Goal: Task Accomplishment & Management: Manage account settings

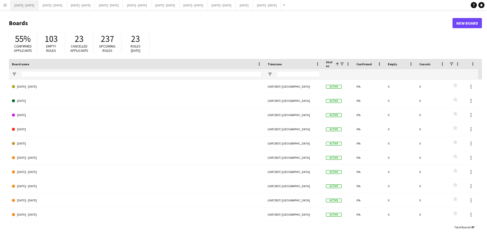
click at [33, 4] on button "[DATE] - [DATE] Close" at bounding box center [24, 5] width 28 height 10
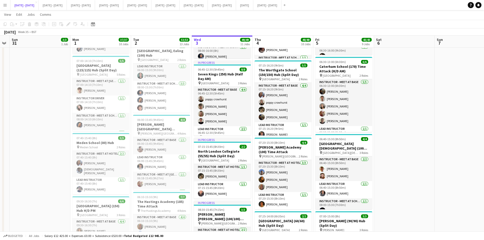
scroll to position [178, 0]
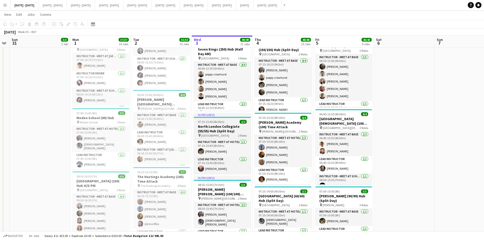
click at [231, 122] on div "07:15-15:45 (8h30m) 2/2" at bounding box center [222, 122] width 57 height 4
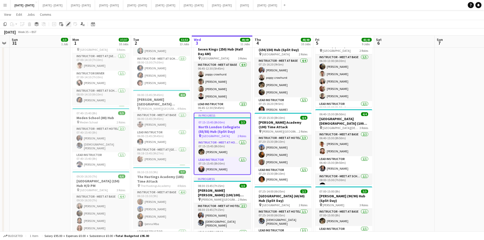
click at [67, 23] on icon "Edit" at bounding box center [68, 24] width 4 height 4
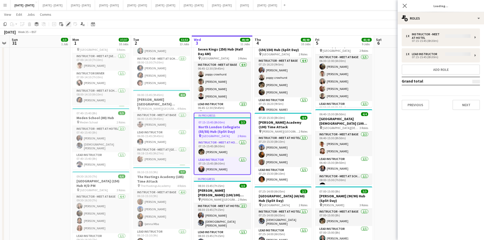
type input "**********"
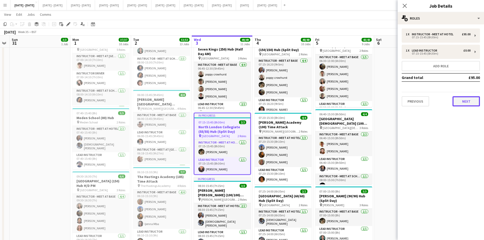
click at [458, 99] on button "Next" at bounding box center [465, 101] width 27 height 10
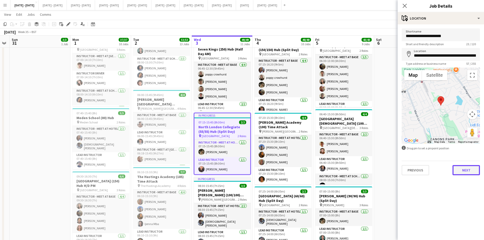
click at [460, 172] on button "Next" at bounding box center [465, 170] width 27 height 10
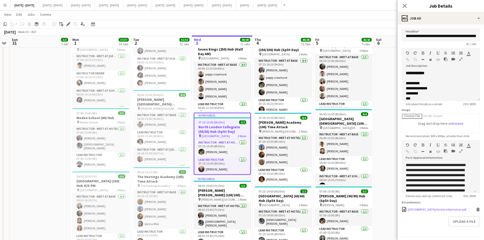
click at [412, 211] on div "North London Collegiate College Actvity Information.pdf" at bounding box center [437, 209] width 58 height 4
click at [230, 185] on div "08:30-15:45 (7h15m) 3/3" at bounding box center [222, 186] width 57 height 4
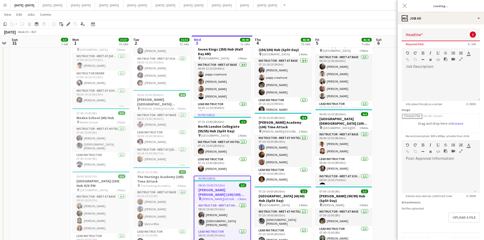
type input "**********"
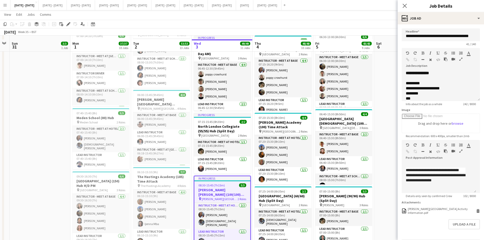
scroll to position [229, 0]
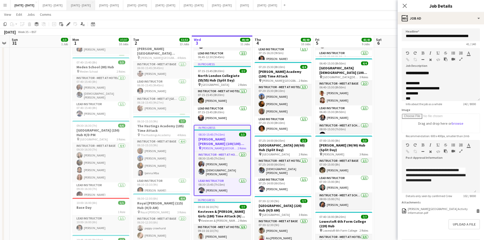
click at [92, 4] on button "[DATE] - [DATE] Close" at bounding box center [81, 5] width 28 height 10
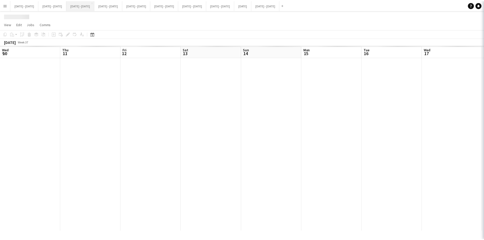
scroll to position [0, 174]
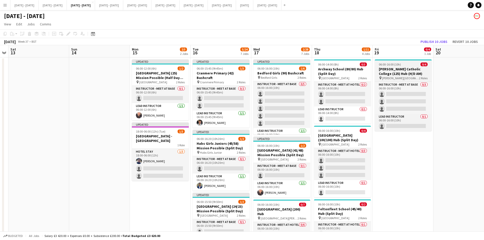
click at [406, 64] on div "06:00-16:00 (10h) 0/4" at bounding box center [403, 64] width 57 height 4
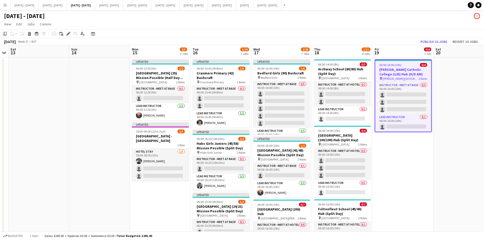
click at [5, 34] on icon "Copy" at bounding box center [5, 34] width 4 height 4
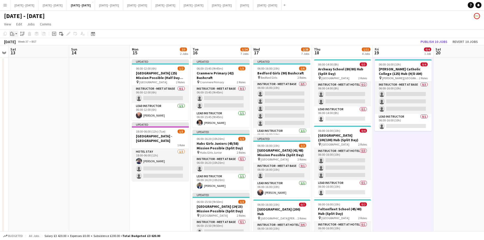
click at [15, 34] on div "Paste" at bounding box center [12, 34] width 6 height 6
click at [17, 43] on link "Paste Ctrl+V" at bounding box center [37, 43] width 48 height 5
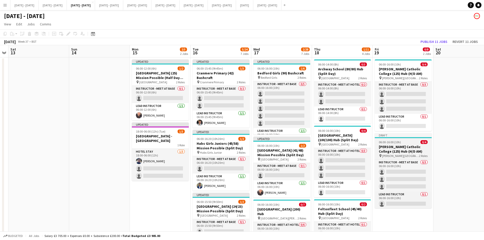
click at [405, 139] on app-job-card "Draft 06:00-16:00 (10h) 0/4 Sir Richard Reynolds Catholic College (125) Hub (H/…" at bounding box center [403, 170] width 57 height 75
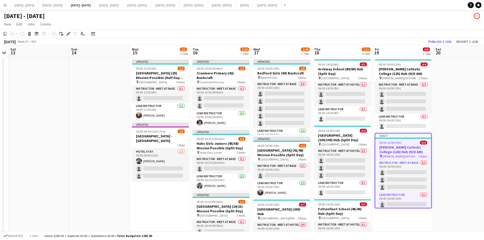
click at [405, 139] on app-job-card "Draft 06:00-16:00 (10h) 0/4 Sir Richard Reynolds Catholic College (125) Hub (H/…" at bounding box center [403, 170] width 57 height 75
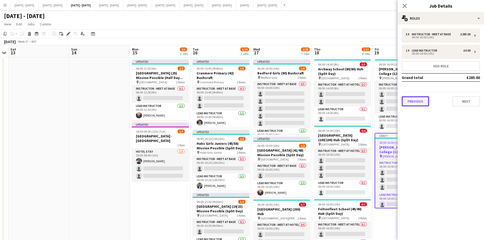
click at [417, 102] on button "Previous" at bounding box center [414, 101] width 27 height 10
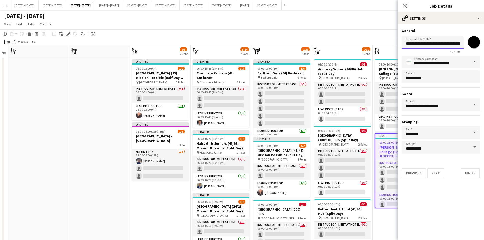
click at [426, 44] on input "**********" at bounding box center [432, 42] width 62 height 13
type input "**********"
click at [434, 173] on button "Next" at bounding box center [435, 173] width 17 height 10
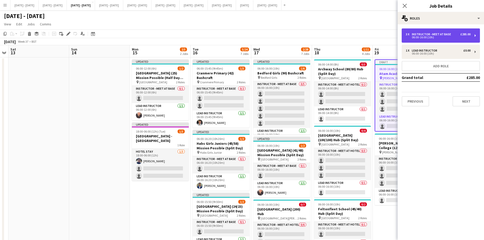
click at [425, 35] on div "Instructor - Meet at Base" at bounding box center [432, 34] width 41 height 4
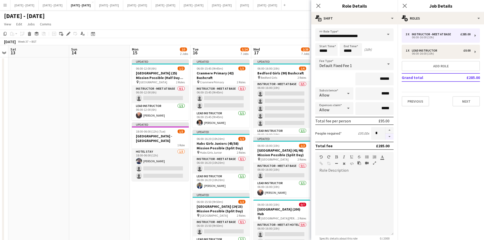
click at [385, 137] on button "button" at bounding box center [389, 137] width 8 height 6
type input "*"
click at [317, 4] on icon "Close pop-in" at bounding box center [318, 5] width 5 height 5
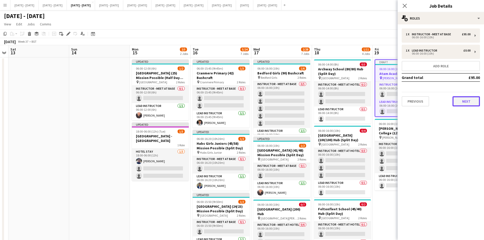
click at [465, 101] on button "Next" at bounding box center [465, 101] width 27 height 10
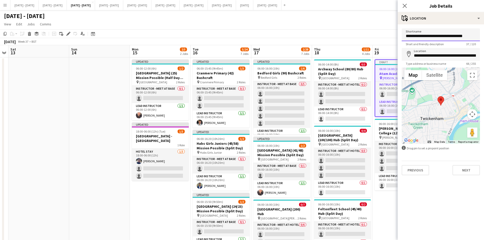
click at [450, 38] on input "**********" at bounding box center [440, 34] width 78 height 13
type input "**********"
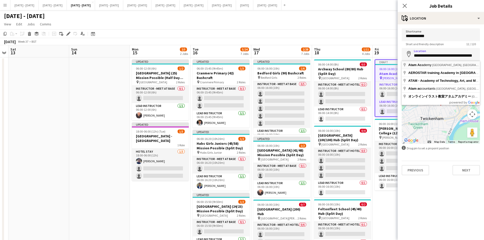
type input "**********"
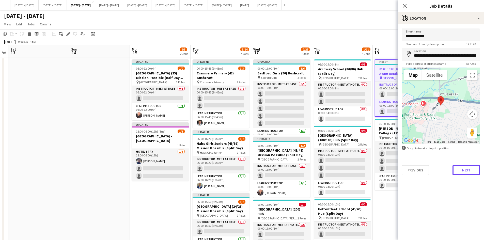
click at [459, 168] on button "Next" at bounding box center [465, 170] width 27 height 10
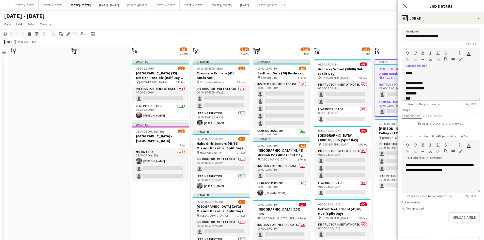
drag, startPoint x: 425, startPoint y: 86, endPoint x: 420, endPoint y: 88, distance: 4.8
click at [420, 88] on div "**********" at bounding box center [440, 86] width 78 height 30
click at [422, 86] on div "**********" at bounding box center [434, 83] width 59 height 5
click at [422, 88] on div "**********" at bounding box center [436, 88] width 62 height 5
click at [425, 82] on div "**********" at bounding box center [436, 83] width 62 height 5
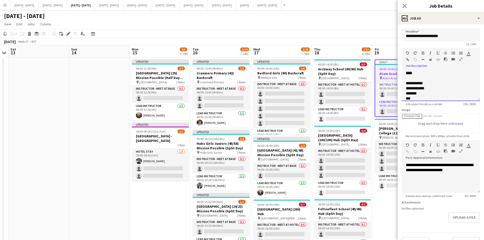
drag, startPoint x: 425, startPoint y: 83, endPoint x: 406, endPoint y: 85, distance: 18.4
click at [406, 85] on div "**********" at bounding box center [436, 83] width 62 height 5
click at [411, 90] on div "**********" at bounding box center [436, 88] width 62 height 5
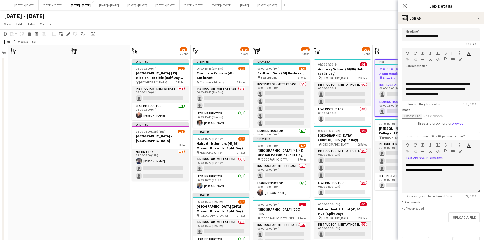
click at [438, 170] on span "**********" at bounding box center [438, 167] width 67 height 9
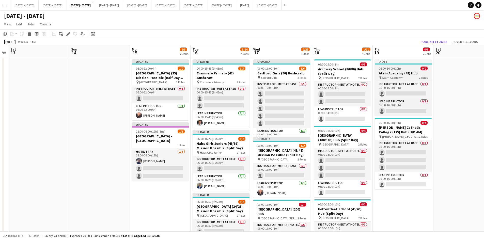
click at [404, 66] on app-job-card "Draft 06:00-16:00 (10h) 0/2 Atam Academy (42) Hub pin Atam Academy 2 Roles Inst…" at bounding box center [403, 87] width 57 height 56
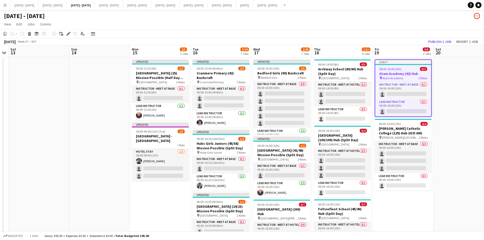
click at [404, 66] on app-job-card "Draft 06:00-16:00 (10h) 0/2 Atam Academy (42) Hub pin Atam Academy 2 Roles Inst…" at bounding box center [403, 87] width 57 height 57
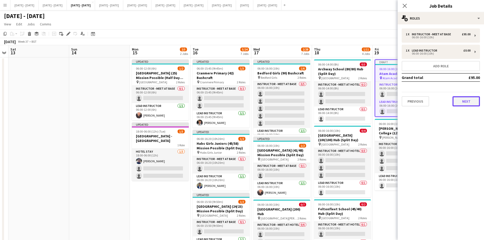
click at [462, 102] on button "Next" at bounding box center [465, 101] width 27 height 10
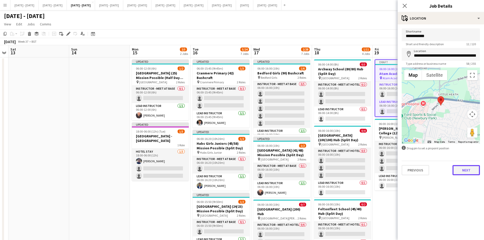
click at [466, 169] on button "Next" at bounding box center [465, 170] width 27 height 10
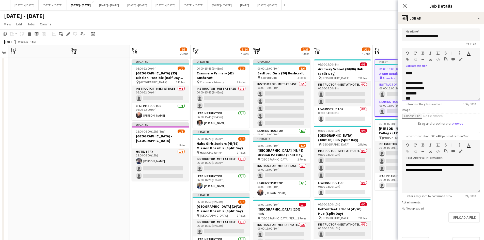
drag, startPoint x: 425, startPoint y: 88, endPoint x: 406, endPoint y: 95, distance: 19.7
click at [406, 95] on div "**********" at bounding box center [440, 86] width 78 height 30
click at [414, 84] on div "**********" at bounding box center [436, 83] width 62 height 5
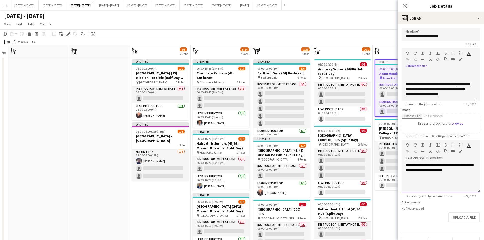
click at [413, 166] on span "**********" at bounding box center [438, 167] width 67 height 9
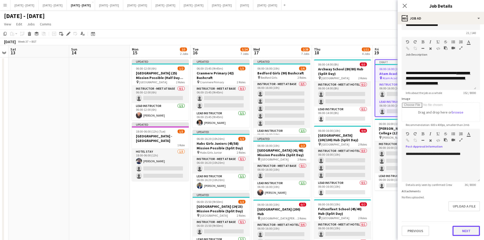
click at [463, 229] on button "Next" at bounding box center [465, 231] width 27 height 10
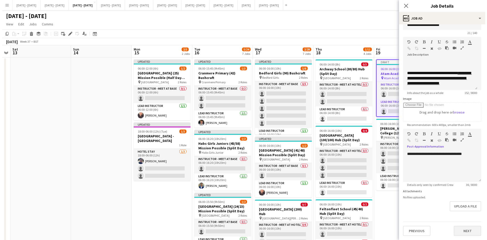
scroll to position [0, 0]
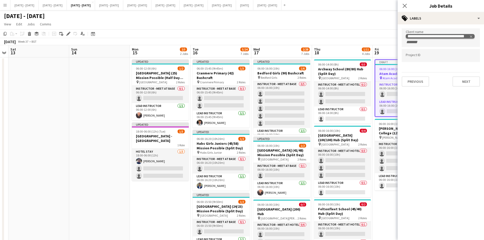
click at [471, 34] on tag "**********" at bounding box center [439, 36] width 69 height 5
click at [470, 35] on icon "Remove tag" at bounding box center [471, 37] width 4 height 4
type input "****"
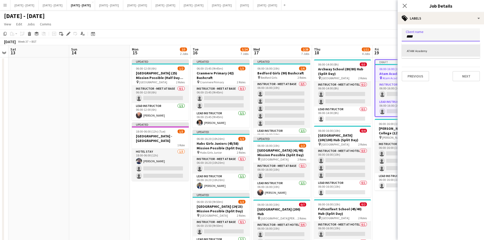
click at [432, 51] on div "ATAM Academy" at bounding box center [440, 50] width 78 height 12
click at [465, 78] on button "Next" at bounding box center [465, 76] width 27 height 10
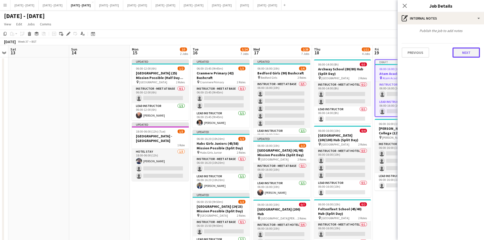
click at [462, 52] on button "Next" at bounding box center [465, 52] width 27 height 10
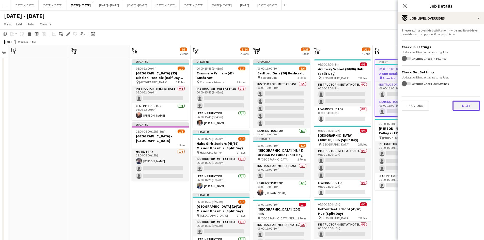
click at [462, 108] on button "Next" at bounding box center [465, 106] width 27 height 10
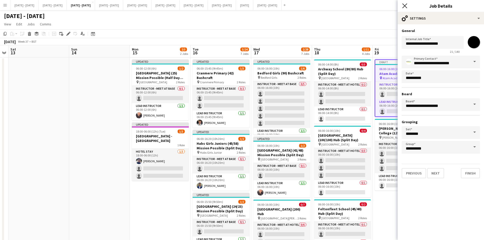
click at [403, 6] on icon "Close pop-in" at bounding box center [404, 5] width 5 height 5
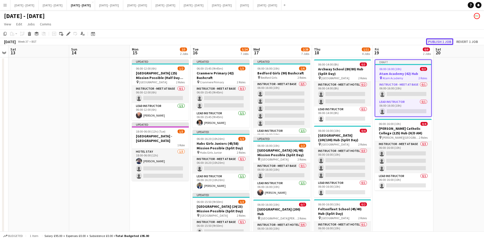
click at [430, 40] on button "Publish 1 job" at bounding box center [439, 41] width 27 height 7
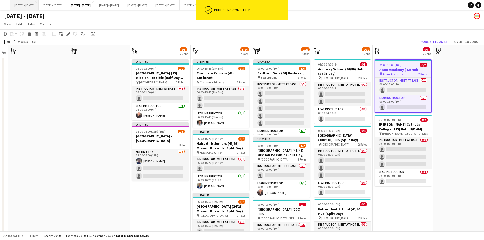
click at [21, 3] on button "[DATE] - [DATE] Close" at bounding box center [24, 5] width 28 height 10
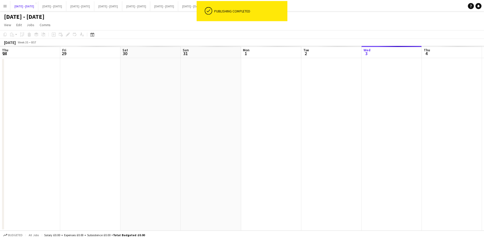
scroll to position [0, 172]
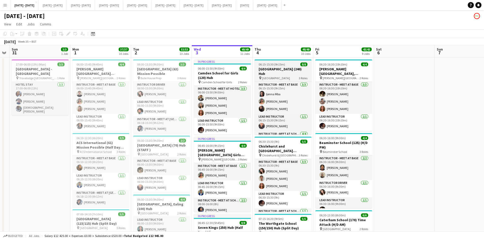
click at [290, 63] on div "06:15-15:30 (9h15m) 8/8" at bounding box center [282, 64] width 57 height 4
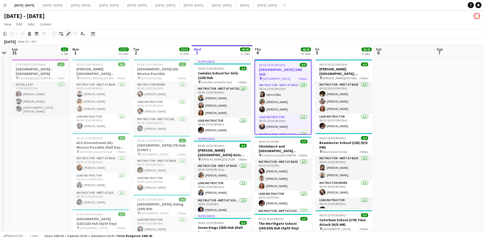
click at [68, 33] on icon "Edit" at bounding box center [68, 34] width 4 height 4
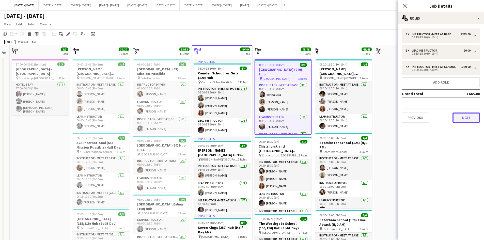
click at [461, 115] on button "Next" at bounding box center [465, 117] width 27 height 10
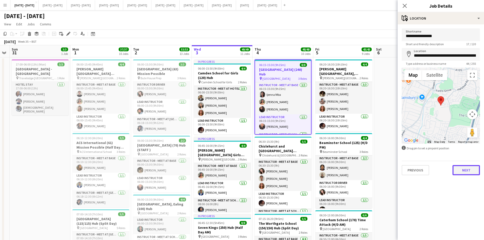
click at [465, 169] on button "Next" at bounding box center [465, 170] width 27 height 10
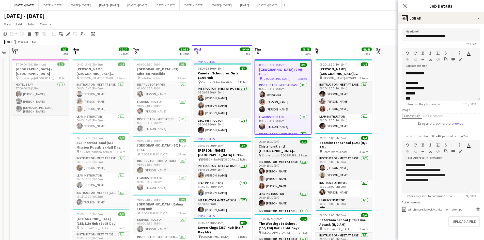
click at [293, 142] on div "06:30-15:30 (9h) 5/5" at bounding box center [282, 142] width 57 height 4
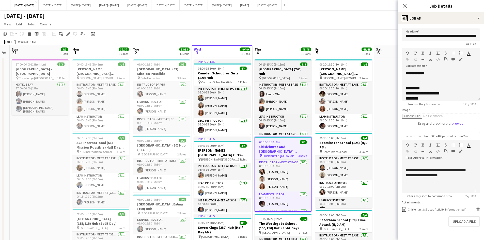
click at [286, 62] on app-job-card "06:15-15:30 (9h15m) 8/8 [GEOGRAPHIC_DATA] (240) Hub pin Winchmore School 3 Role…" at bounding box center [282, 96] width 57 height 75
type input "**********"
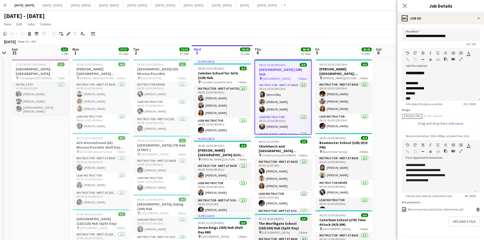
click at [292, 217] on div "07:15-16:20 (9h5m) 5/5" at bounding box center [282, 219] width 57 height 4
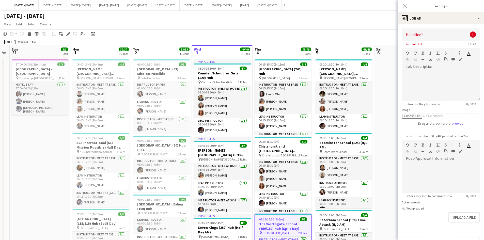
type input "**********"
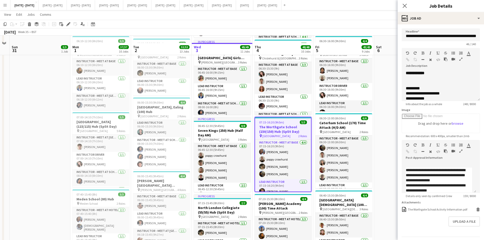
scroll to position [127, 0]
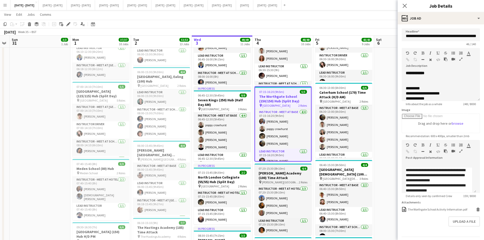
click at [290, 166] on app-job-card "07:20-15:30 (8h10m) 4/4 [PERSON_NAME][GEOGRAPHIC_DATA] (100) Time Attack pin [P…" at bounding box center [282, 200] width 57 height 72
type input "**********"
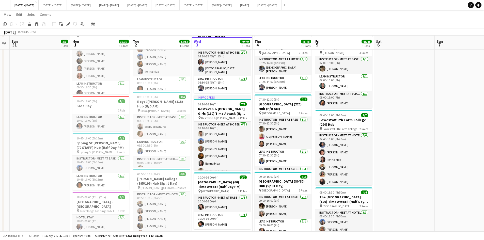
scroll to position [432, 0]
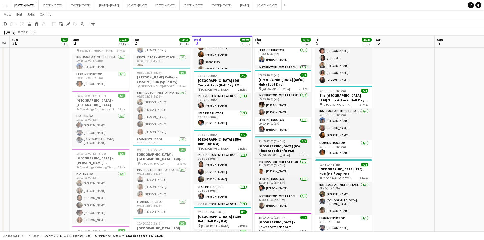
click at [289, 138] on app-job-card "11:15-17:00 (5h45m) 3/3 [GEOGRAPHIC_DATA] (65) Time Attack (H/D PM) pin Dover C…" at bounding box center [282, 173] width 57 height 74
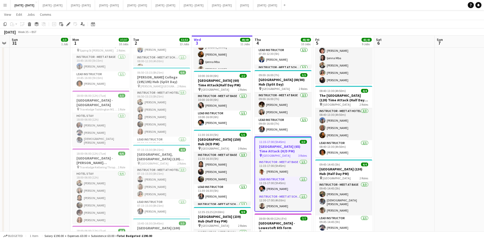
click at [292, 141] on div "11:15-17:00 (5h45m) 3/3" at bounding box center [283, 142] width 56 height 4
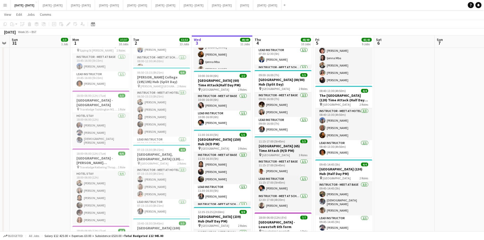
click at [292, 141] on div "11:15-17:00 (5h45m) 3/3" at bounding box center [282, 141] width 57 height 4
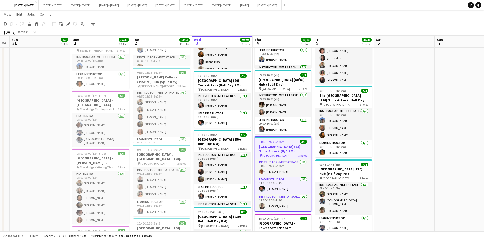
click at [292, 141] on div "11:15-17:00 (5h45m) 3/3" at bounding box center [283, 142] width 56 height 4
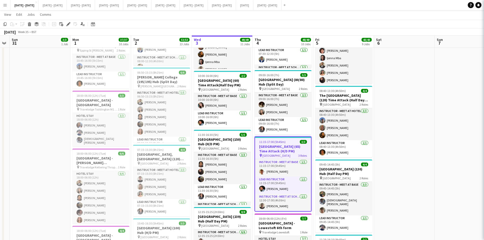
type input "**********"
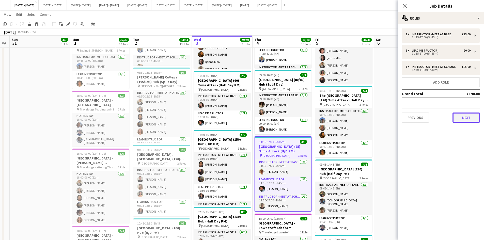
click at [464, 114] on button "Next" at bounding box center [465, 117] width 27 height 10
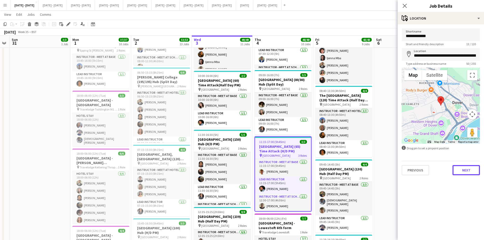
click at [468, 170] on button "Next" at bounding box center [465, 170] width 27 height 10
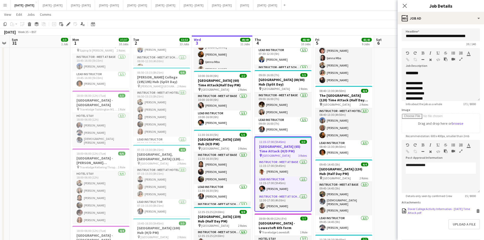
click at [420, 215] on div "Dover College Activity Information - [DATE] Time Attack.pdf" at bounding box center [441, 211] width 67 height 8
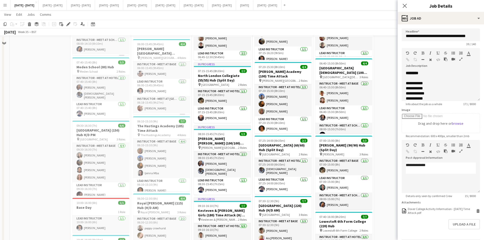
scroll to position [178, 0]
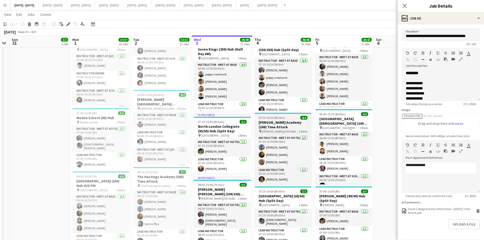
click at [288, 118] on div "07:20-15:30 (8h10m) 4/4" at bounding box center [282, 118] width 57 height 4
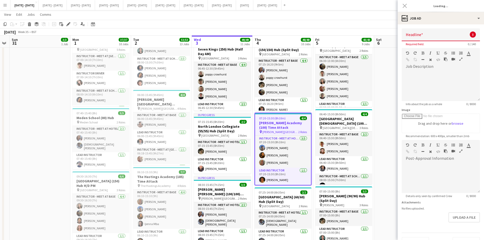
type input "**********"
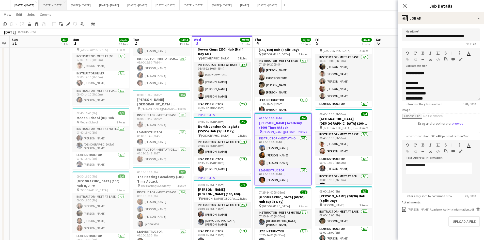
click at [59, 6] on button "[DATE] - [DATE] Close" at bounding box center [53, 5] width 28 height 10
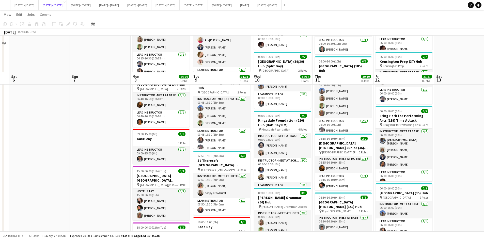
scroll to position [178, 0]
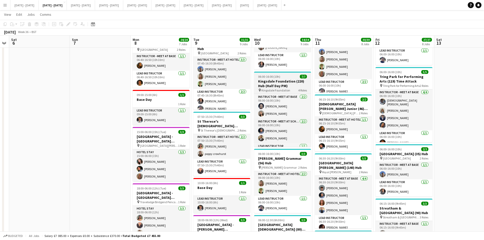
click at [287, 75] on div "06:00-16:00 (10h) 7/7" at bounding box center [282, 77] width 57 height 4
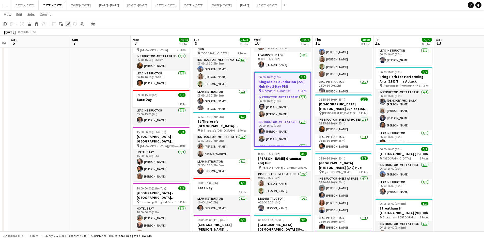
click at [68, 24] on icon "Edit" at bounding box center [68, 24] width 4 height 4
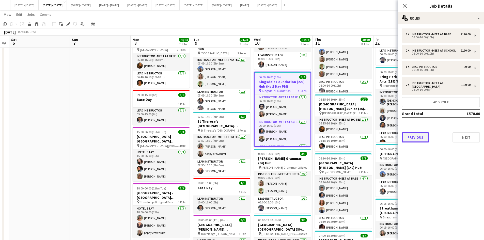
click at [418, 136] on button "Previous" at bounding box center [414, 137] width 27 height 10
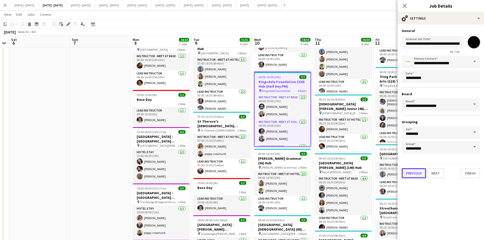
click at [416, 173] on button "Previous" at bounding box center [413, 173] width 24 height 10
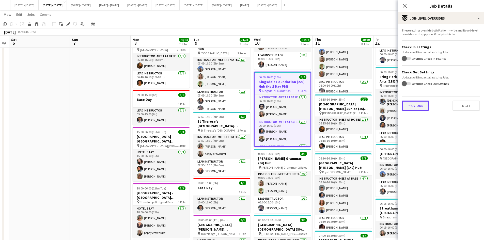
click at [414, 106] on button "Previous" at bounding box center [414, 106] width 27 height 10
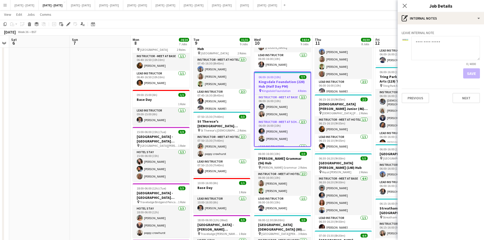
click at [421, 45] on textarea at bounding box center [445, 48] width 69 height 24
type textarea "**********"
click at [462, 97] on button "Next" at bounding box center [465, 98] width 27 height 10
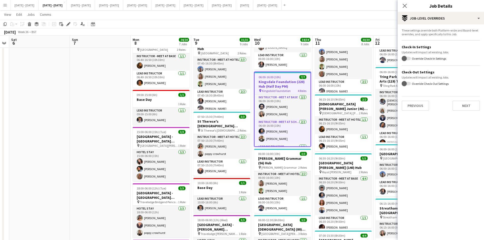
click at [402, 1] on div "Close pop-in" at bounding box center [404, 6] width 14 height 12
click at [406, 8] on icon "Close pop-in" at bounding box center [404, 5] width 5 height 5
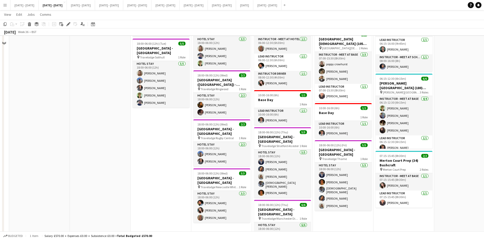
scroll to position [330, 0]
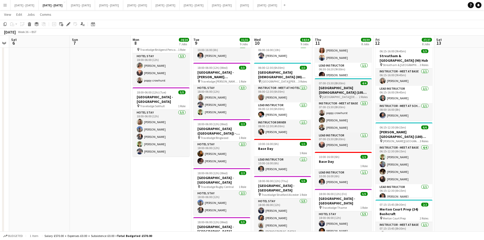
click at [348, 81] on div "07:00-15:30 (8h30m) 4/4" at bounding box center [343, 83] width 57 height 4
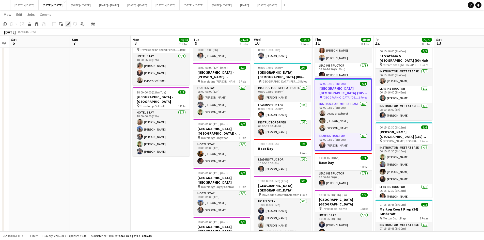
click at [68, 23] on icon "Edit" at bounding box center [68, 24] width 4 height 4
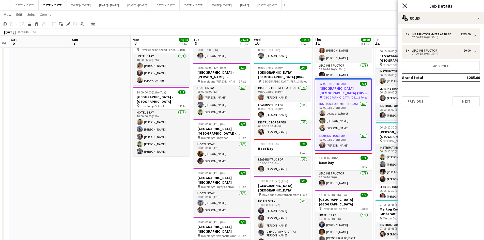
click at [403, 5] on icon at bounding box center [404, 5] width 5 height 5
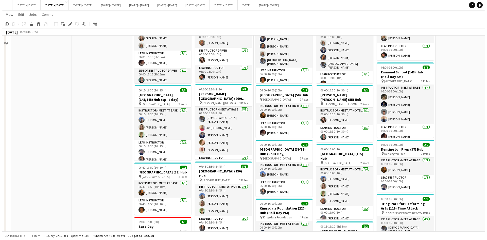
scroll to position [0, 0]
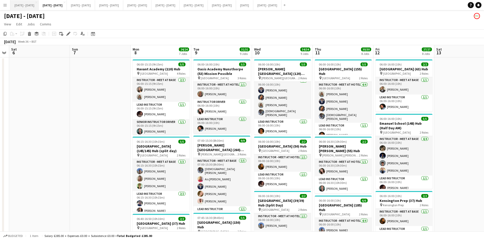
click at [26, 5] on button "[DATE] - [DATE] Close" at bounding box center [24, 5] width 28 height 10
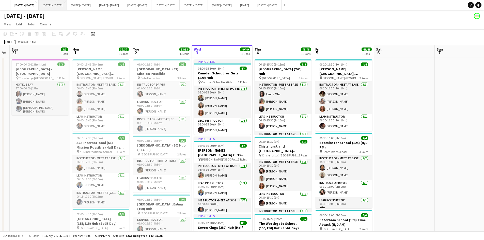
click at [64, 5] on button "[DATE] - [DATE] Close" at bounding box center [53, 5] width 28 height 10
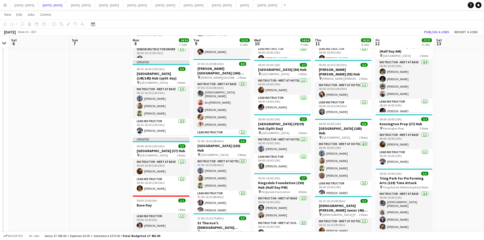
scroll to position [178, 0]
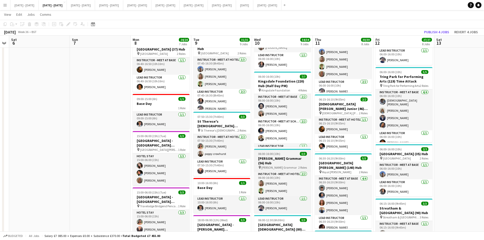
click at [291, 153] on div "06:00-16:00 (10h) 3/3" at bounding box center [282, 154] width 57 height 4
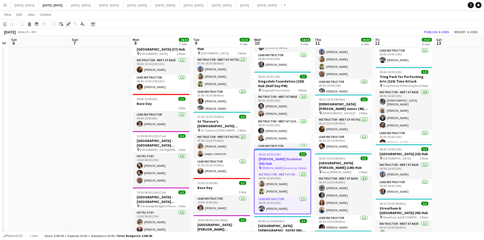
click at [68, 24] on icon at bounding box center [68, 24] width 3 height 3
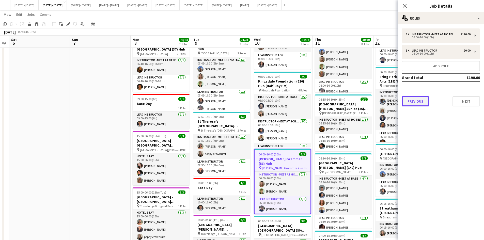
click at [420, 99] on button "Previous" at bounding box center [414, 101] width 27 height 10
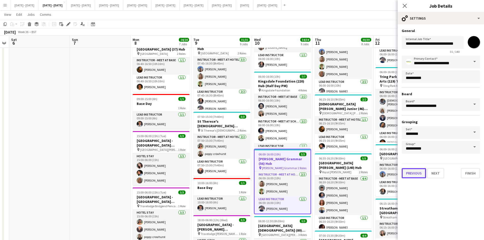
click at [417, 172] on button "Previous" at bounding box center [413, 173] width 24 height 10
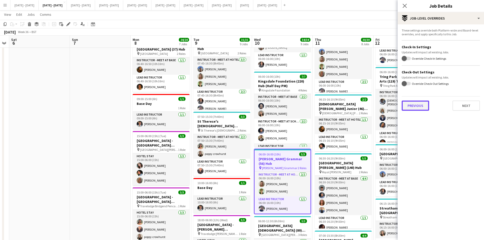
click at [415, 104] on button "Previous" at bounding box center [414, 106] width 27 height 10
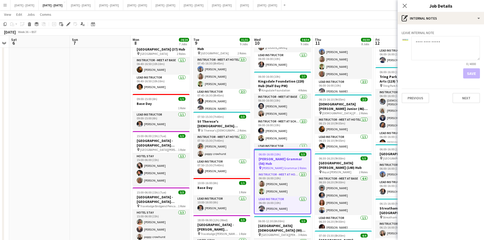
click at [418, 48] on textarea at bounding box center [445, 48] width 69 height 24
type textarea "**********"
click at [471, 73] on button "Save" at bounding box center [471, 73] width 17 height 10
click at [404, 4] on icon "Close pop-in" at bounding box center [404, 5] width 5 height 5
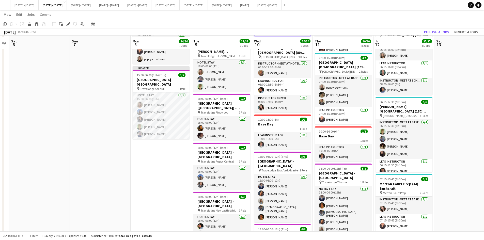
scroll to position [432, 0]
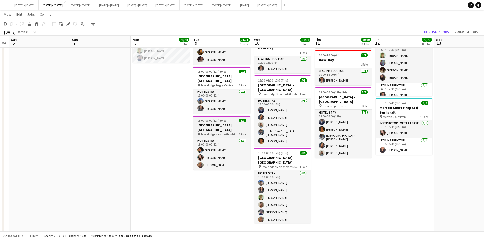
click at [231, 119] on div "18:00-06:00 (12h) (Wed) 3/3" at bounding box center [221, 121] width 57 height 4
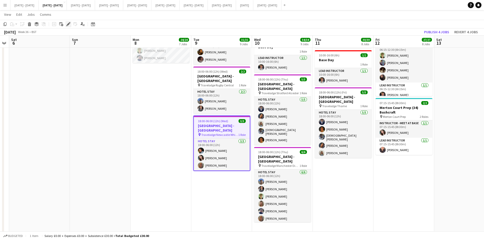
click at [68, 24] on icon at bounding box center [68, 24] width 3 height 3
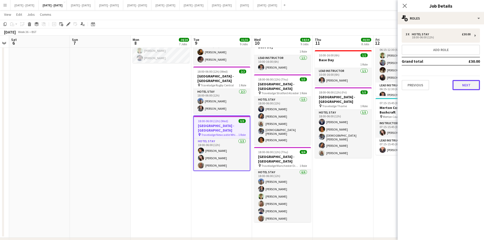
click at [464, 81] on button "Next" at bounding box center [465, 85] width 27 height 10
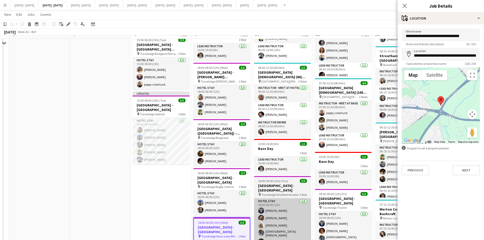
scroll to position [254, 0]
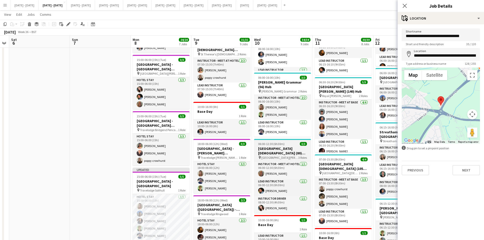
click at [289, 143] on div "06:00-12:30 (6h30m) 3/3" at bounding box center [282, 144] width 57 height 4
type input "**********"
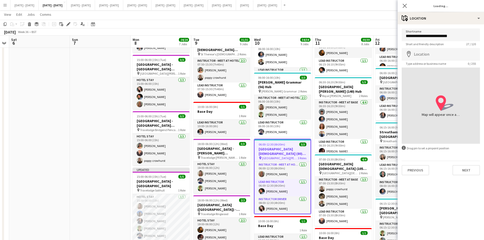
type input "**********"
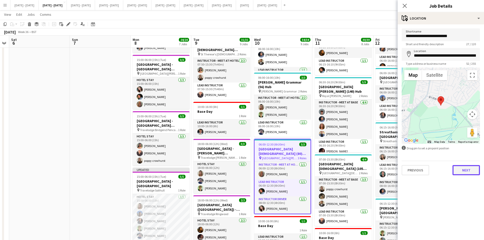
click at [463, 169] on button "Next" at bounding box center [465, 170] width 27 height 10
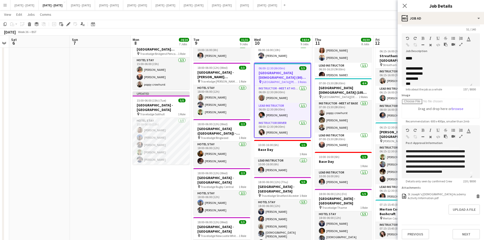
scroll to position [22, 0]
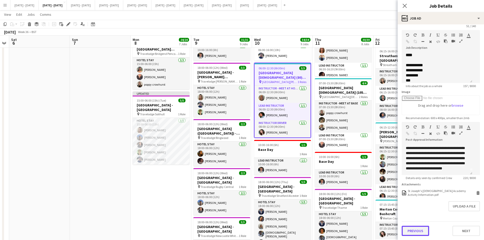
click at [418, 229] on button "Previous" at bounding box center [414, 231] width 27 height 10
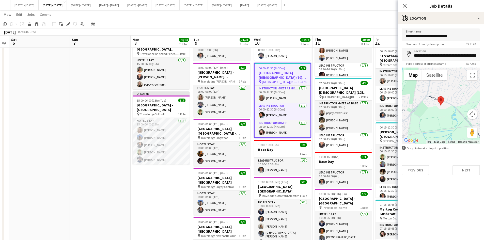
scroll to position [0, 0]
click at [416, 165] on button "Previous" at bounding box center [414, 170] width 27 height 10
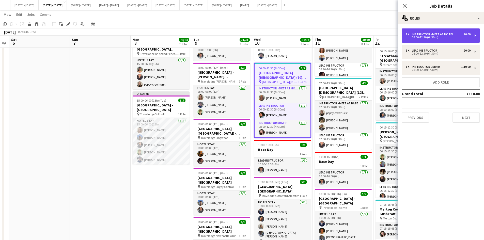
click at [424, 35] on div "Instructor - Meet at Hotel" at bounding box center [434, 34] width 44 height 4
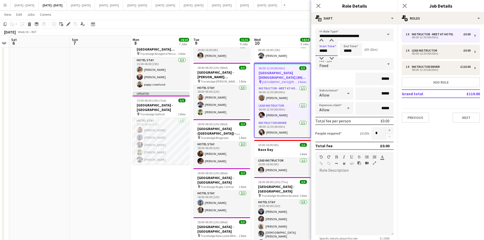
drag, startPoint x: 330, startPoint y: 50, endPoint x: 316, endPoint y: 51, distance: 14.0
click at [316, 51] on input "*****" at bounding box center [326, 49] width 22 height 13
type input "*****"
click at [318, 5] on icon at bounding box center [318, 5] width 5 height 5
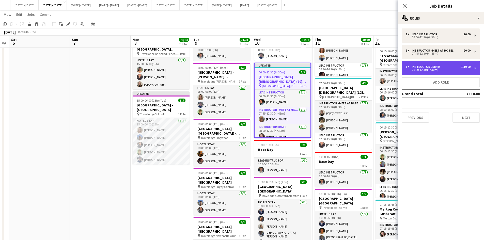
click at [424, 69] on div "08:00-12:30 (4h30m)" at bounding box center [437, 70] width 65 height 3
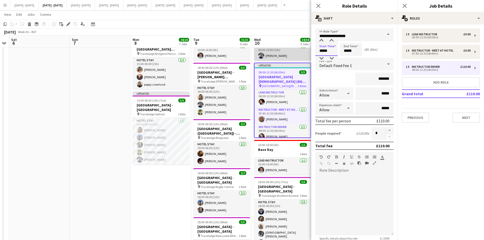
drag, startPoint x: 328, startPoint y: 52, endPoint x: 310, endPoint y: 56, distance: 18.3
click at [310, 56] on body "Menu Boards Boards Boards All jobs Status Workforce Workforce My Workforce Recr…" at bounding box center [242, 32] width 484 height 725
type input "*****"
click at [319, 4] on icon "Close pop-in" at bounding box center [318, 5] width 5 height 5
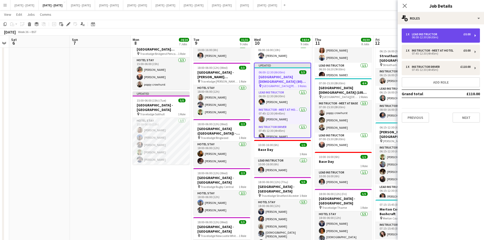
click at [417, 32] on div "1 x Lead Instructor £0.00 06:00-12:30 (6h30m)" at bounding box center [440, 35] width 78 height 14
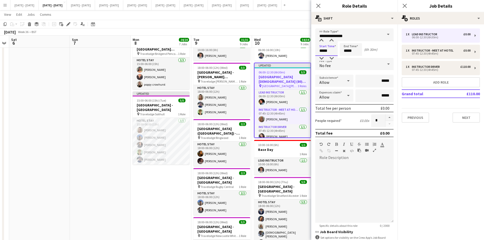
drag, startPoint x: 328, startPoint y: 52, endPoint x: 313, endPoint y: 57, distance: 16.4
click at [313, 57] on form "**********" at bounding box center [354, 154] width 86 height 252
type input "*****"
click at [317, 5] on icon at bounding box center [318, 5] width 5 height 5
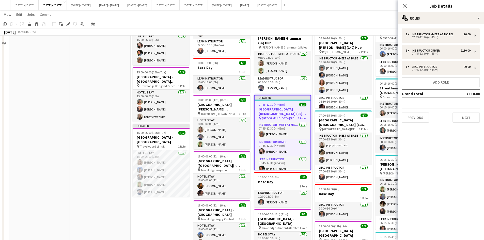
scroll to position [279, 0]
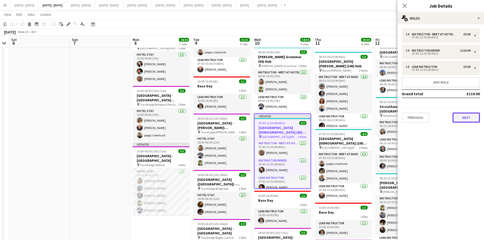
click at [461, 118] on button "Next" at bounding box center [465, 117] width 27 height 10
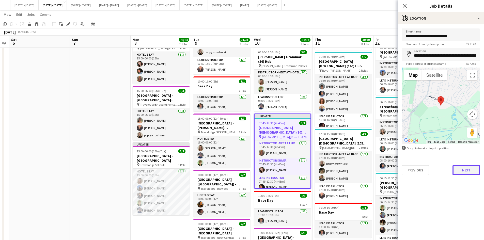
click at [461, 168] on button "Next" at bounding box center [465, 170] width 27 height 10
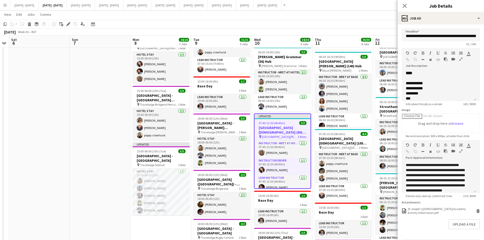
scroll to position [14, 0]
click at [404, 5] on icon "Close pop-in" at bounding box center [404, 5] width 5 height 5
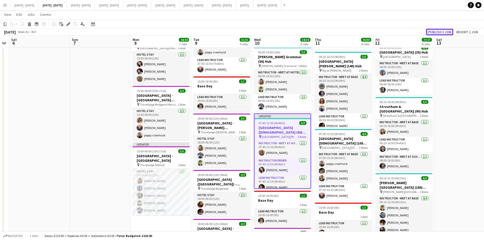
click at [431, 31] on button "Publish 1 job" at bounding box center [439, 32] width 27 height 7
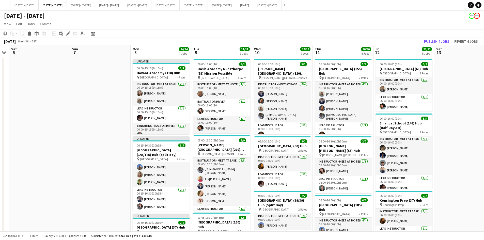
scroll to position [0, 0]
click at [285, 64] on div "06:00-16:00 (10h) 5/5" at bounding box center [282, 64] width 57 height 4
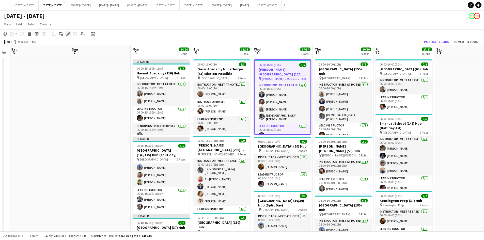
click at [67, 35] on icon at bounding box center [68, 33] width 3 height 3
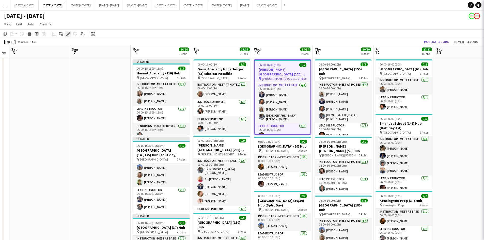
type input "**********"
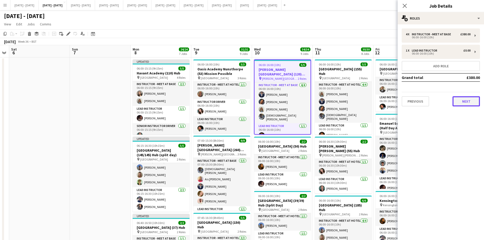
click at [462, 101] on button "Next" at bounding box center [465, 101] width 27 height 10
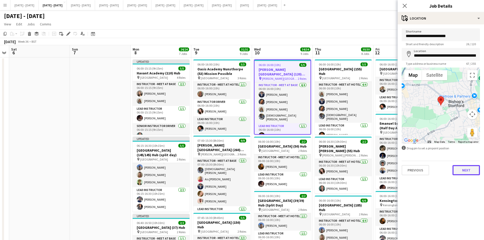
click at [464, 169] on button "Next" at bounding box center [465, 170] width 27 height 10
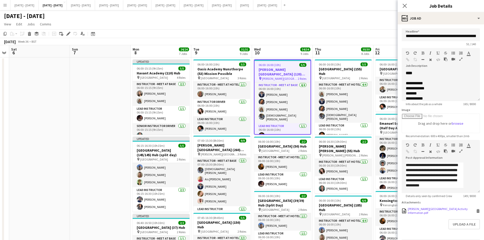
click at [426, 215] on div "[PERSON_NAME][GEOGRAPHIC_DATA] Activity Information.pdf" at bounding box center [441, 211] width 67 height 8
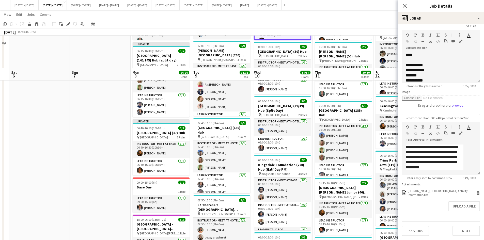
scroll to position [127, 0]
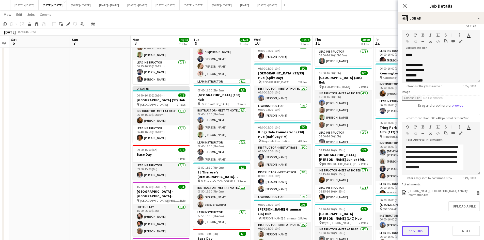
click at [413, 230] on button "Previous" at bounding box center [414, 231] width 27 height 10
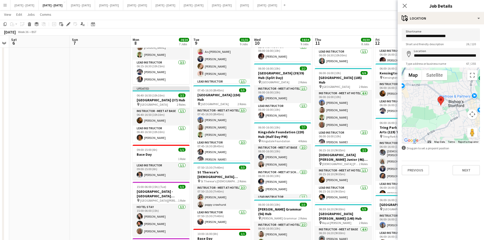
scroll to position [0, 0]
click at [412, 168] on button "Previous" at bounding box center [414, 170] width 27 height 10
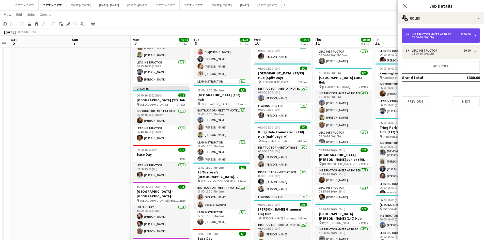
click at [417, 36] on div "06:00-16:00 (10h)" at bounding box center [437, 37] width 65 height 3
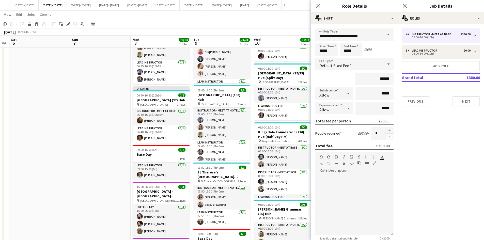
drag, startPoint x: 337, startPoint y: 48, endPoint x: 323, endPoint y: 52, distance: 14.5
click at [324, 52] on div "Start Time ***** End Time ***** (10h)" at bounding box center [354, 49] width 78 height 13
drag, startPoint x: 328, startPoint y: 52, endPoint x: 312, endPoint y: 56, distance: 16.1
click at [312, 56] on form "**********" at bounding box center [354, 160] width 86 height 265
type input "*****"
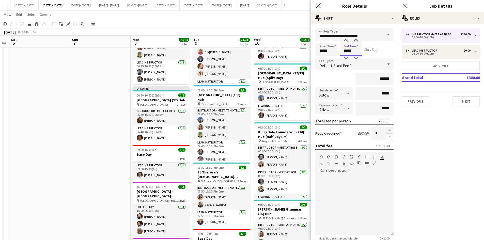
type input "*****"
click at [317, 6] on icon "Close pop-in" at bounding box center [318, 5] width 5 height 5
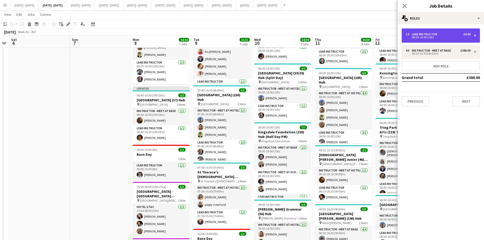
click at [420, 38] on div "06:00-16:00 (10h)" at bounding box center [437, 37] width 65 height 3
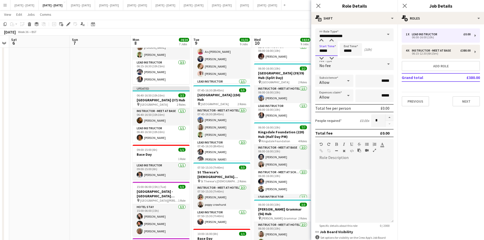
drag, startPoint x: 328, startPoint y: 51, endPoint x: 313, endPoint y: 53, distance: 15.1
click at [313, 53] on form "**********" at bounding box center [354, 154] width 86 height 252
type input "*****"
click at [319, 4] on icon "Close pop-in" at bounding box center [318, 5] width 5 height 5
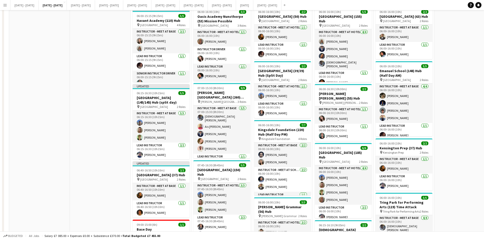
scroll to position [2, 0]
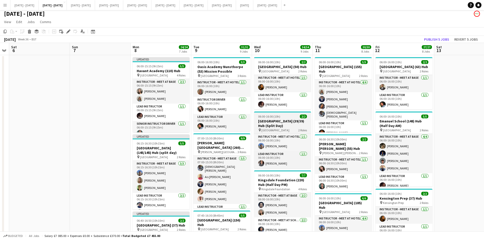
click at [289, 115] on div "06:00-16:00 (10h) 2/2" at bounding box center [282, 117] width 57 height 4
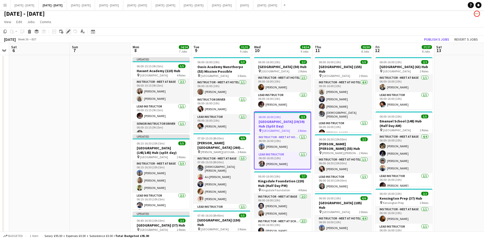
click at [69, 29] on icon "Edit" at bounding box center [68, 31] width 4 height 4
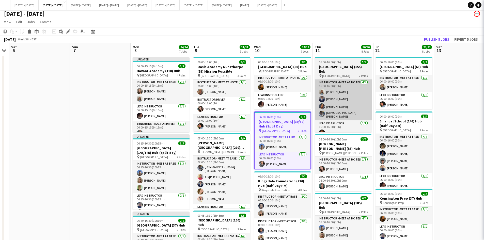
type input "**********"
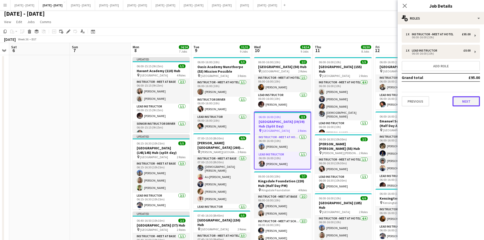
click at [458, 100] on button "Next" at bounding box center [465, 101] width 27 height 10
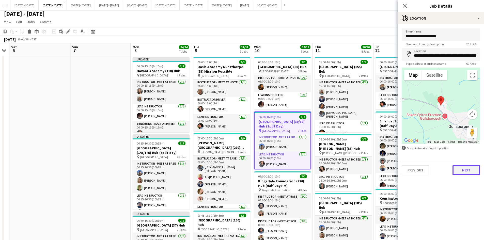
click at [467, 168] on button "Next" at bounding box center [465, 170] width 27 height 10
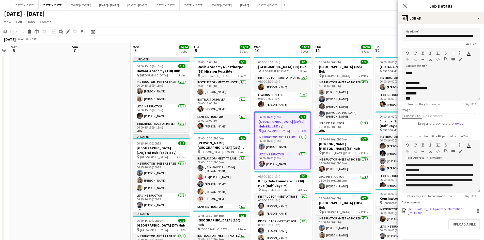
click at [426, 215] on div "Guilsborough Academy Activity Information - 10th September 2025.pdf" at bounding box center [441, 211] width 67 height 8
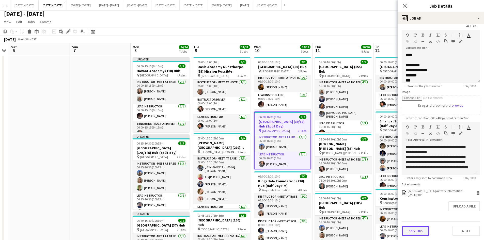
scroll to position [0, 0]
click at [412, 230] on button "Previous" at bounding box center [414, 231] width 27 height 10
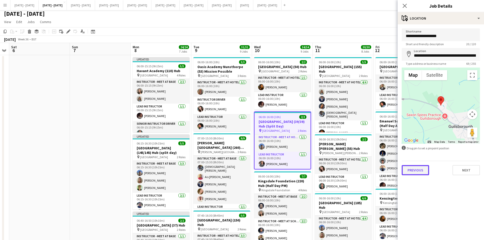
click at [409, 168] on button "Previous" at bounding box center [414, 170] width 27 height 10
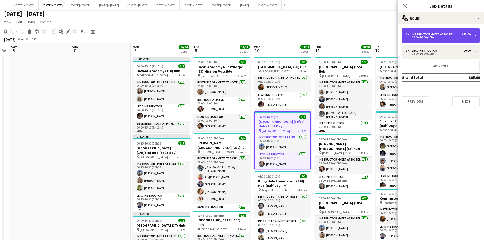
click at [414, 35] on div "Instructor - Meet at Hotel" at bounding box center [434, 34] width 44 height 4
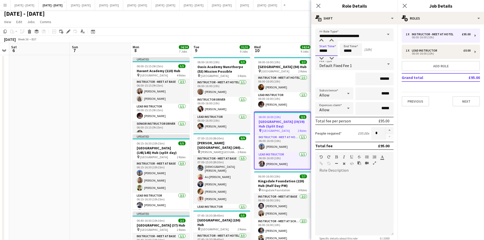
drag, startPoint x: 328, startPoint y: 51, endPoint x: 311, endPoint y: 53, distance: 17.9
type input "*****"
click at [317, 4] on icon "Close pop-in" at bounding box center [318, 5] width 5 height 5
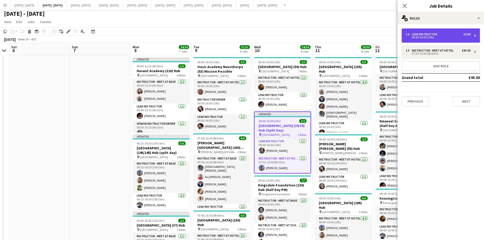
click at [417, 33] on div "Lead Instructor" at bounding box center [425, 34] width 27 height 4
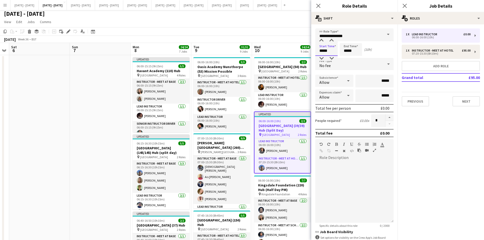
drag, startPoint x: 328, startPoint y: 51, endPoint x: 315, endPoint y: 54, distance: 13.9
click at [315, 54] on form "**********" at bounding box center [354, 154] width 86 height 252
type input "*****"
click at [318, 6] on icon at bounding box center [318, 5] width 5 height 5
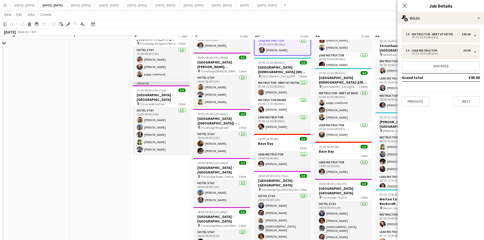
scroll to position [332, 0]
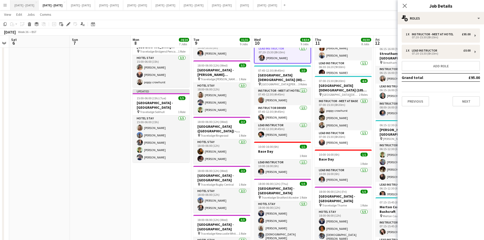
click at [24, 5] on button "[DATE] - [DATE] Close" at bounding box center [24, 5] width 28 height 10
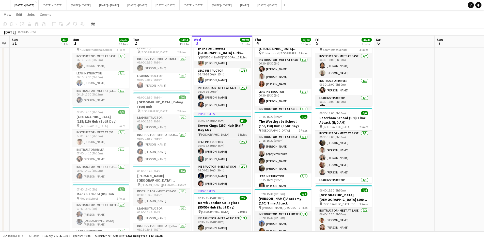
scroll to position [40, 0]
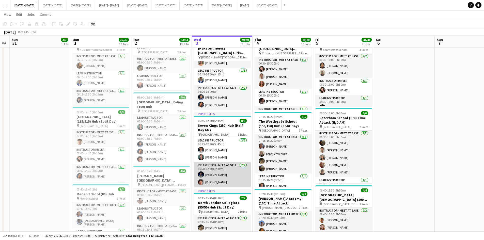
click at [220, 182] on app-card-role "Instructor - Meet at School 2/2 09:00-12:30 (3h30m) Daniel Anenou Victor Wang" at bounding box center [222, 174] width 57 height 25
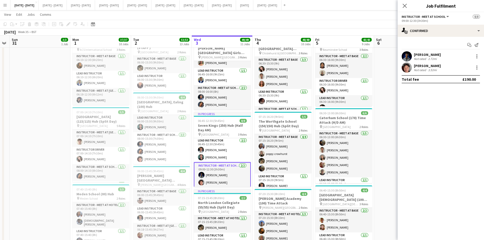
click at [419, 65] on div "[PERSON_NAME]" at bounding box center [427, 65] width 27 height 5
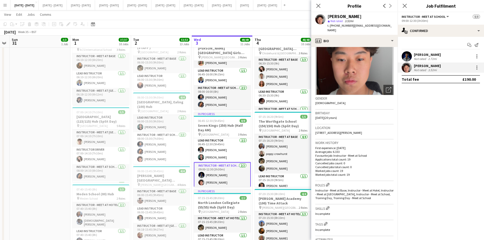
scroll to position [25, 0]
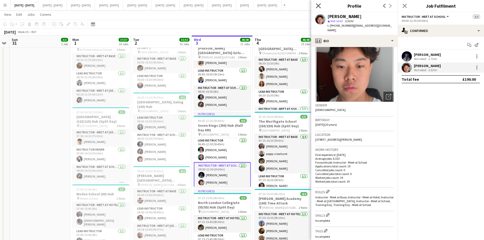
click at [319, 4] on icon "Close pop-in" at bounding box center [318, 5] width 5 height 5
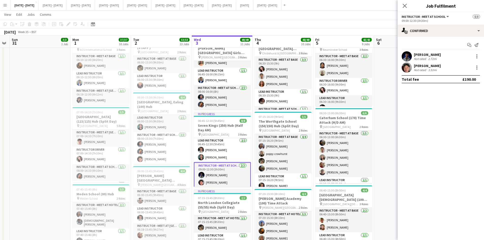
click at [403, 5] on icon "Close pop-in" at bounding box center [404, 6] width 4 height 4
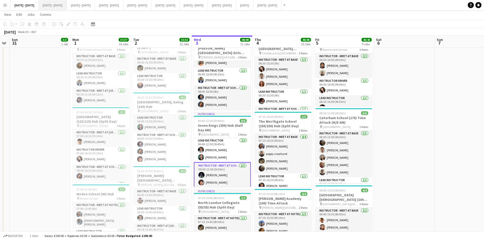
click at [56, 5] on button "[DATE] - [DATE] Close" at bounding box center [53, 5] width 28 height 10
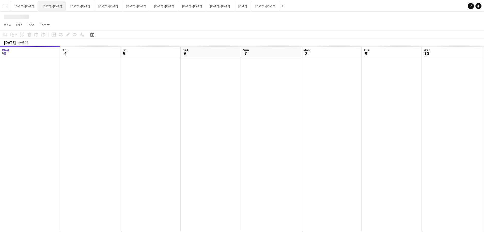
scroll to position [0, 173]
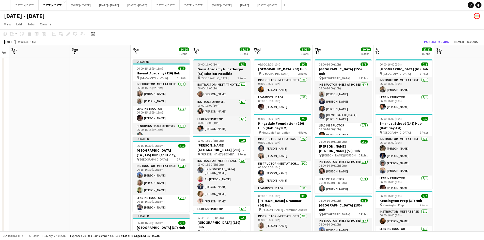
click at [224, 64] on div "06:00-16:00 (10h) 3/3" at bounding box center [221, 64] width 57 height 4
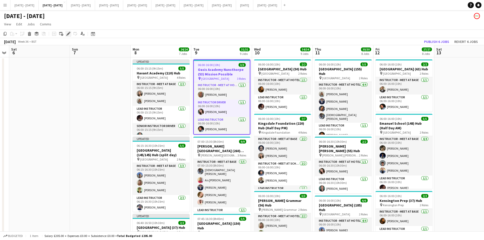
click at [69, 33] on icon at bounding box center [68, 33] width 3 height 3
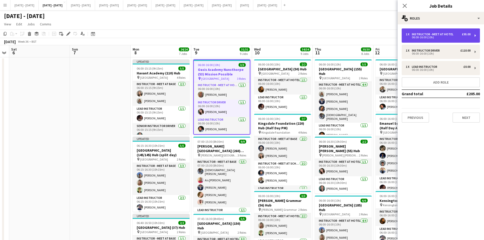
click at [415, 34] on div "Instructor - Meet at Hotel" at bounding box center [434, 34] width 44 height 4
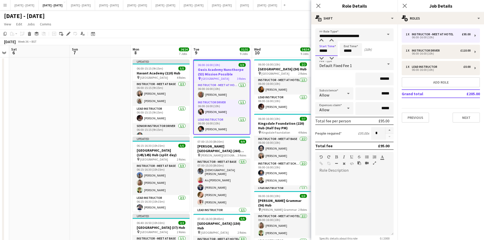
drag, startPoint x: 326, startPoint y: 53, endPoint x: 314, endPoint y: 57, distance: 13.3
click at [314, 57] on form "**********" at bounding box center [354, 160] width 86 height 265
type input "*****"
click at [317, 6] on icon "Close pop-in" at bounding box center [318, 5] width 5 height 5
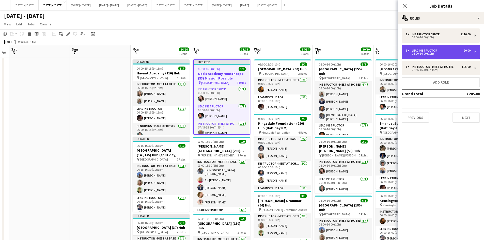
click at [414, 53] on div "06:00-16:00 (10h)" at bounding box center [437, 53] width 65 height 3
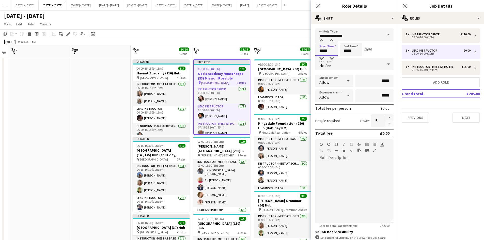
drag, startPoint x: 328, startPoint y: 50, endPoint x: 312, endPoint y: 56, distance: 16.9
click at [312, 56] on form "**********" at bounding box center [354, 154] width 86 height 252
type input "*****"
click at [317, 4] on icon "Close pop-in" at bounding box center [318, 5] width 5 height 5
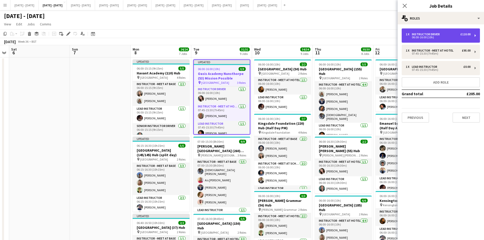
click at [421, 33] on div "Instructor Driver" at bounding box center [427, 34] width 30 height 4
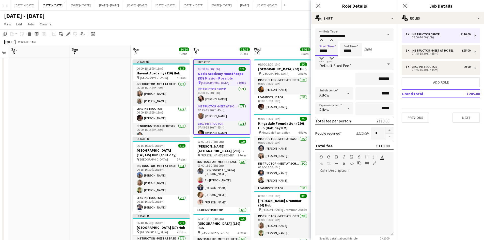
drag, startPoint x: 329, startPoint y: 51, endPoint x: 315, endPoint y: 52, distance: 14.0
click at [315, 52] on form "**********" at bounding box center [354, 160] width 86 height 265
type input "*****"
click at [319, 4] on icon "Close pop-in" at bounding box center [318, 5] width 5 height 5
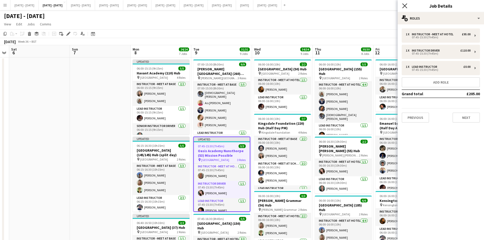
click at [403, 5] on icon "Close pop-in" at bounding box center [404, 5] width 5 height 5
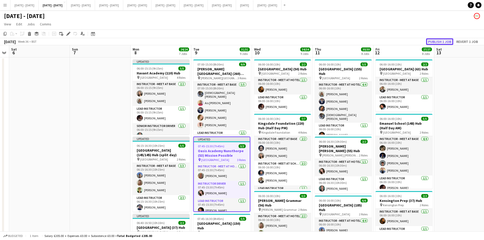
click at [435, 40] on button "Publish 1 job" at bounding box center [439, 41] width 27 height 7
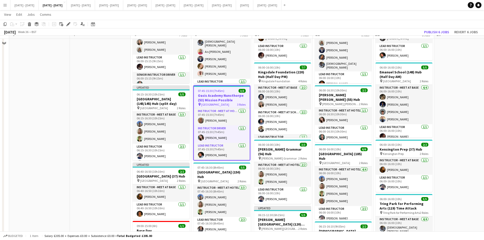
scroll to position [0, 0]
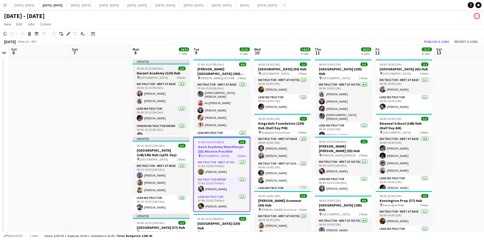
click at [169, 68] on div "06:00-15:15 (9h15m) 5/5" at bounding box center [161, 69] width 57 height 4
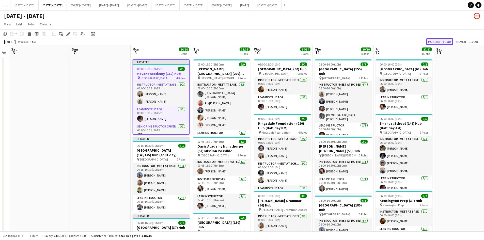
click at [437, 41] on button "Publish 1 job" at bounding box center [439, 41] width 27 height 7
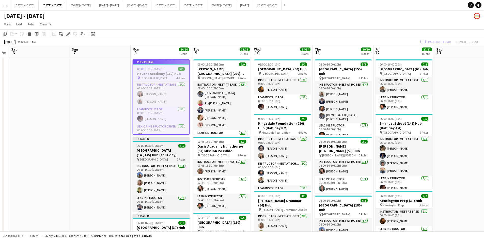
scroll to position [0, 173]
click at [175, 145] on div "06:15-16:30 (10h15m) 5/5" at bounding box center [160, 146] width 57 height 4
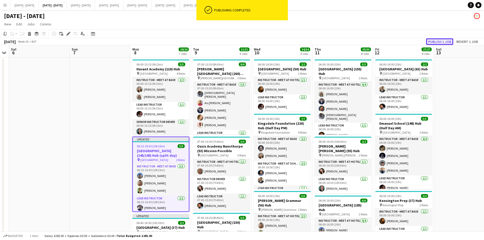
click at [431, 41] on button "Publish 1 job" at bounding box center [439, 41] width 27 height 7
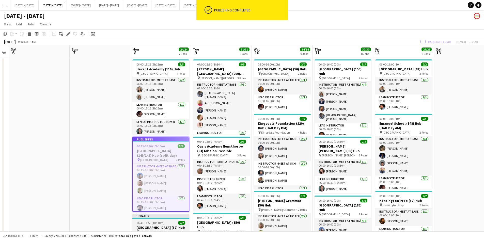
click at [168, 223] on div "06:40-16:50 (10h10m) 2/2" at bounding box center [160, 223] width 57 height 4
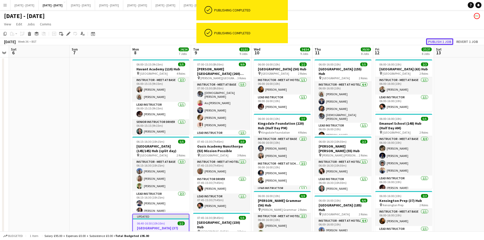
click at [431, 41] on button "Publish 1 job" at bounding box center [439, 41] width 27 height 7
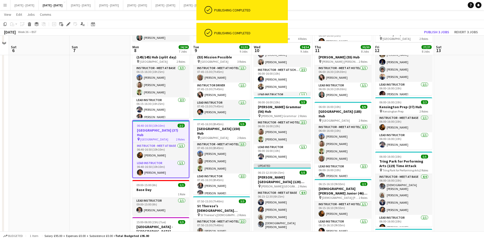
scroll to position [102, 0]
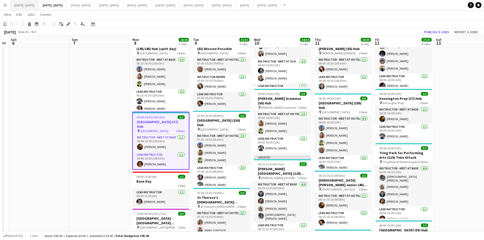
click at [26, 4] on button "[DATE] - [DATE] Close" at bounding box center [24, 5] width 28 height 10
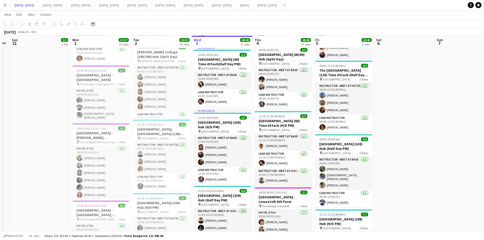
scroll to position [457, 0]
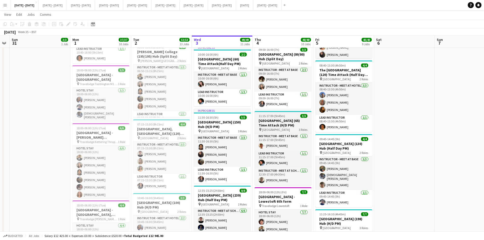
click at [290, 114] on div "11:15-17:00 (5h45m) 3/3" at bounding box center [282, 116] width 57 height 4
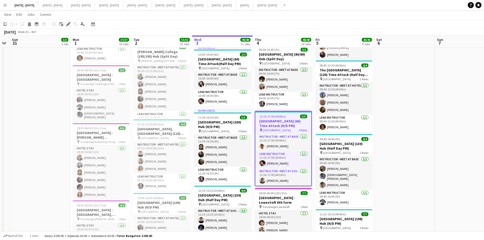
click at [69, 22] on icon "Edit" at bounding box center [68, 24] width 4 height 4
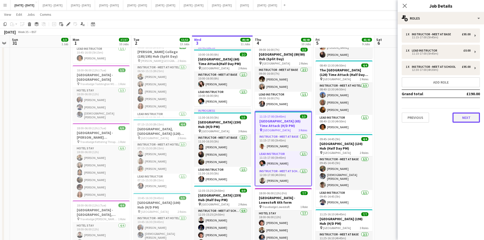
click at [460, 118] on button "Next" at bounding box center [465, 117] width 27 height 10
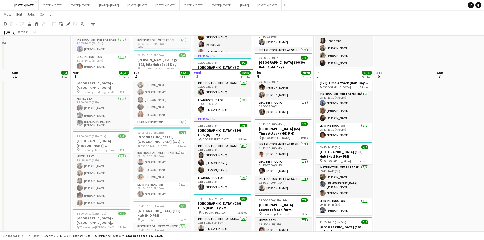
scroll to position [482, 0]
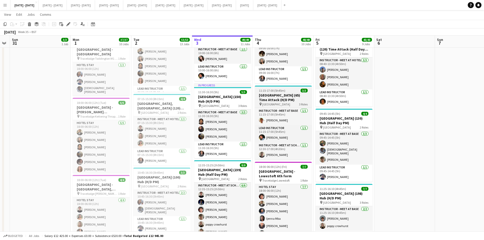
click at [289, 89] on div "11:15-17:00 (5h45m) 3/3" at bounding box center [283, 91] width 57 height 4
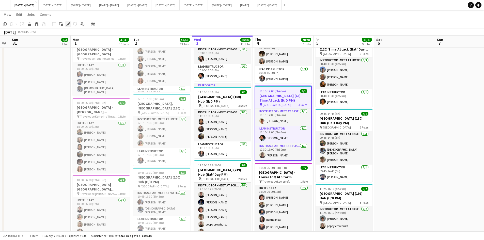
click at [69, 23] on icon at bounding box center [68, 24] width 3 height 3
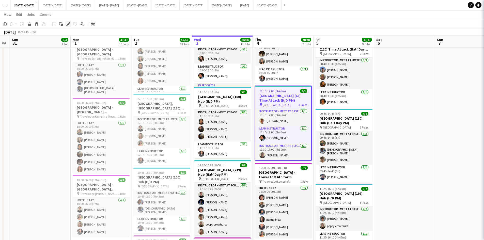
type input "**********"
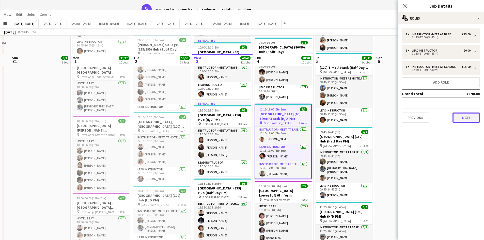
click at [460, 117] on button "Next" at bounding box center [465, 117] width 27 height 10
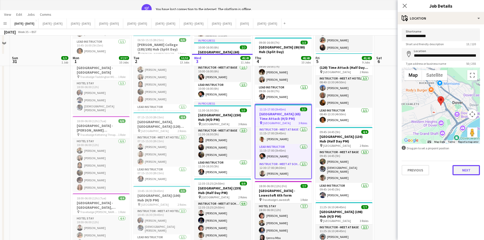
click at [464, 171] on button "Next" at bounding box center [465, 170] width 27 height 10
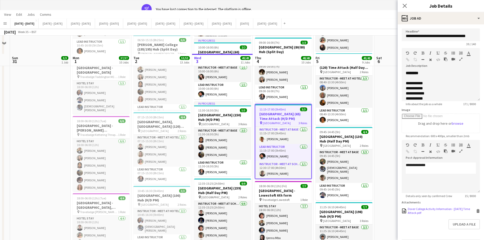
click at [476, 213] on icon "Delete" at bounding box center [478, 211] width 4 height 4
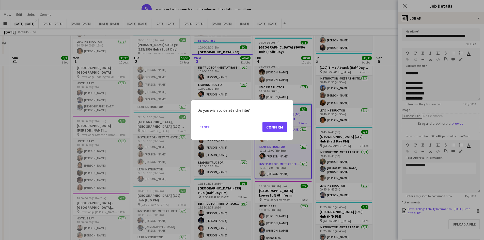
scroll to position [0, 0]
click at [269, 126] on button "Confirm" at bounding box center [274, 127] width 24 height 10
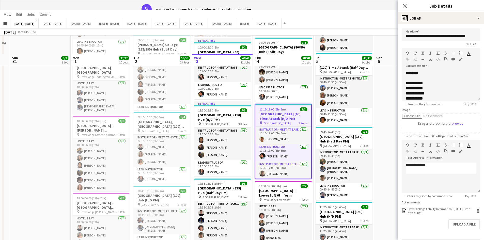
scroll to position [482, 0]
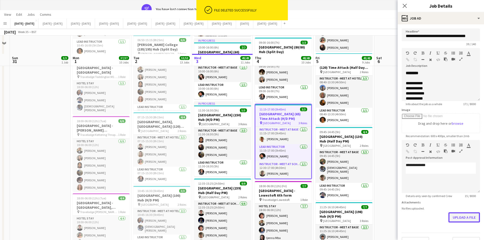
click at [459, 218] on button "Upload a file" at bounding box center [463, 217] width 31 height 10
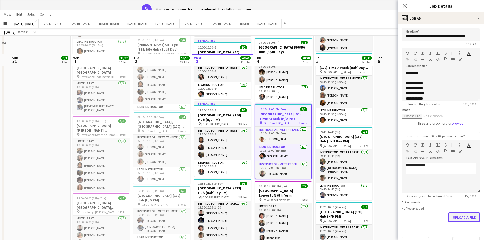
click at [458, 219] on button "Upload a file" at bounding box center [463, 217] width 31 height 10
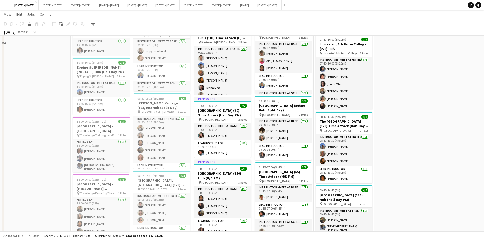
scroll to position [457, 0]
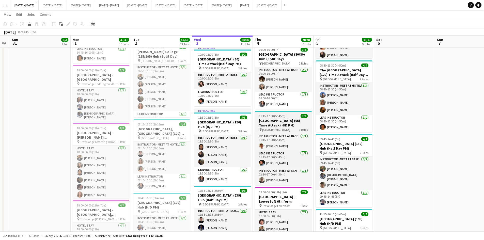
click at [289, 114] on div "11:15-17:00 (5h45m) 3/3" at bounding box center [283, 116] width 57 height 4
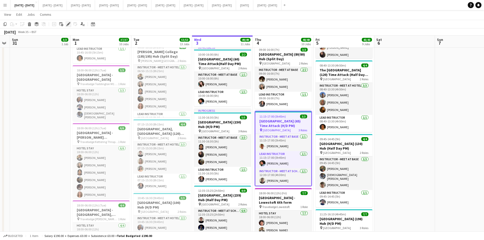
click at [67, 22] on icon "Edit" at bounding box center [68, 24] width 4 height 4
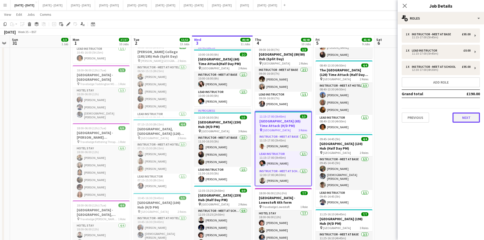
click at [457, 118] on button "Next" at bounding box center [465, 117] width 27 height 10
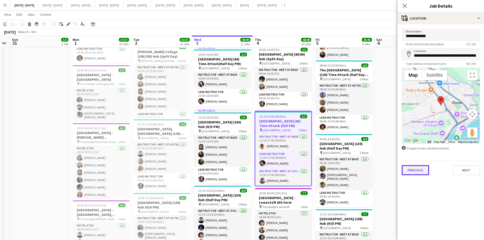
click at [418, 170] on button "Previous" at bounding box center [414, 170] width 27 height 10
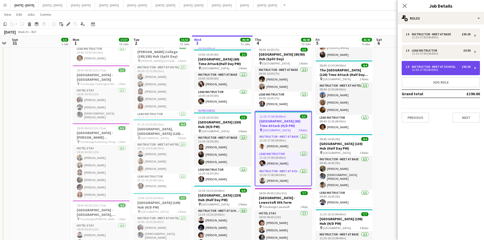
click at [415, 69] on div "12:30-17:00 (4h30m)" at bounding box center [437, 70] width 65 height 3
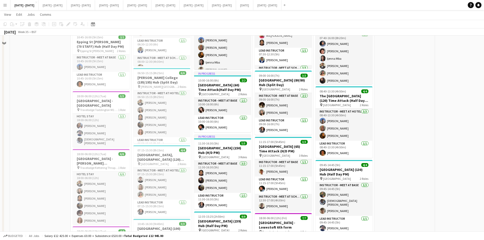
scroll to position [432, 0]
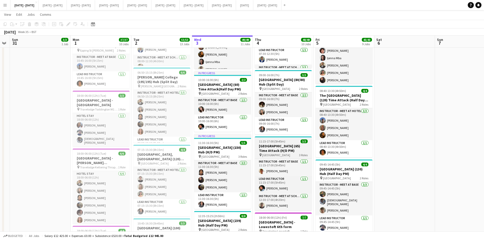
click at [289, 140] on div "11:15-17:00 (5h45m) 3/3" at bounding box center [283, 141] width 57 height 4
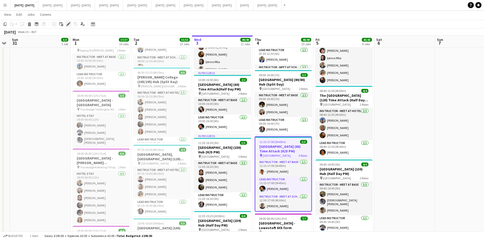
click at [68, 23] on icon "Edit" at bounding box center [68, 24] width 4 height 4
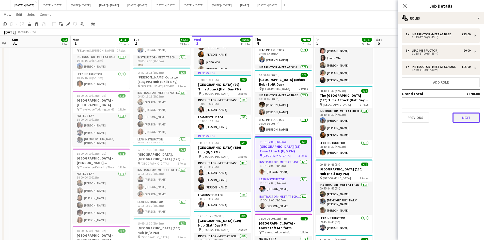
click at [458, 116] on button "Next" at bounding box center [465, 117] width 27 height 10
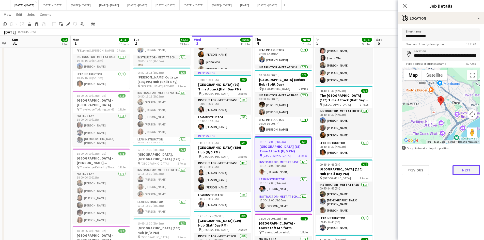
click at [462, 171] on button "Next" at bounding box center [465, 170] width 27 height 10
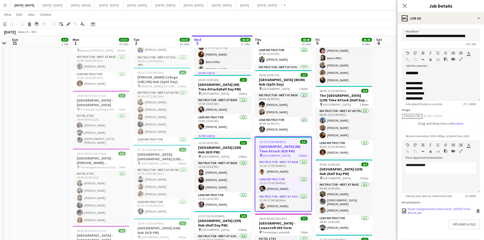
click at [476, 210] on icon at bounding box center [477, 209] width 3 height 1
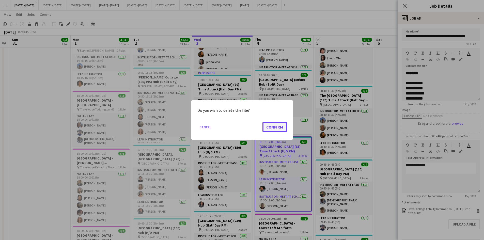
click at [270, 127] on button "Confirm" at bounding box center [274, 127] width 24 height 10
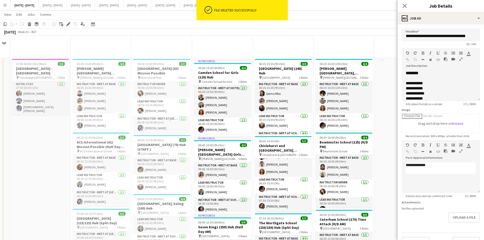
scroll to position [432, 0]
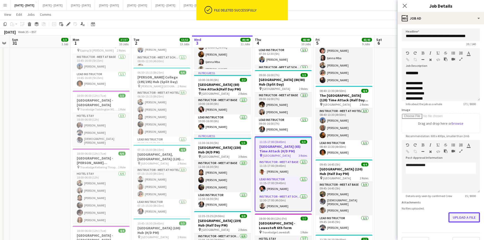
click at [455, 218] on button "Upload a file" at bounding box center [463, 217] width 31 height 10
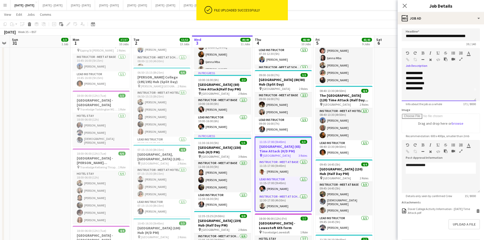
scroll to position [20, 0]
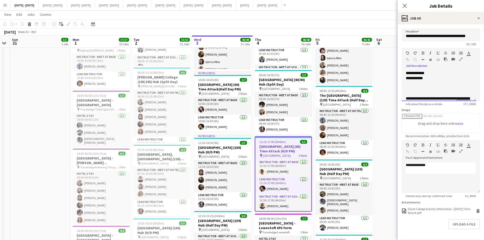
click at [435, 79] on div "**********" at bounding box center [436, 78] width 62 height 5
click at [429, 85] on div "**********" at bounding box center [436, 87] width 62 height 15
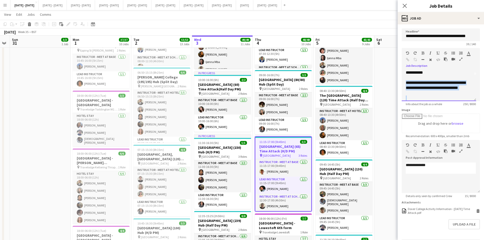
click at [429, 85] on div "**********" at bounding box center [436, 87] width 62 height 15
click at [422, 52] on icon "button" at bounding box center [422, 53] width 3 height 4
click at [404, 5] on icon "Close pop-in" at bounding box center [404, 5] width 5 height 5
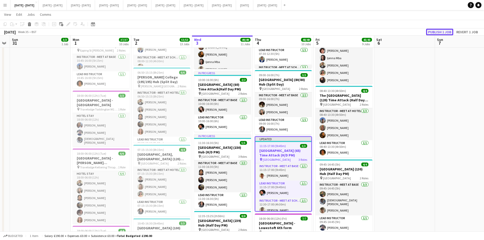
click at [431, 32] on button "Publish 1 job" at bounding box center [439, 32] width 27 height 7
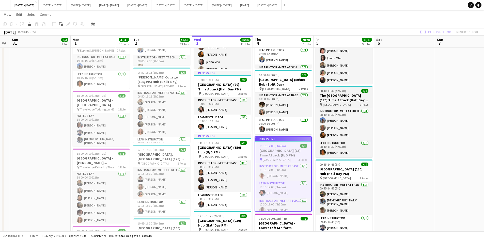
click at [350, 89] on div "08:40-13:30 (4h50m) 4/4" at bounding box center [343, 91] width 57 height 4
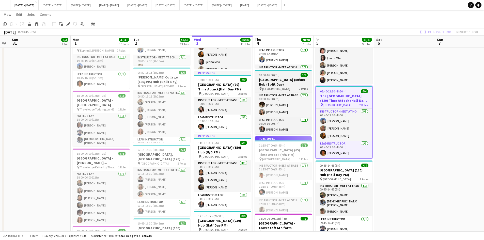
click at [289, 73] on div "09:00-16:00 (7h) 3/3" at bounding box center [283, 75] width 57 height 4
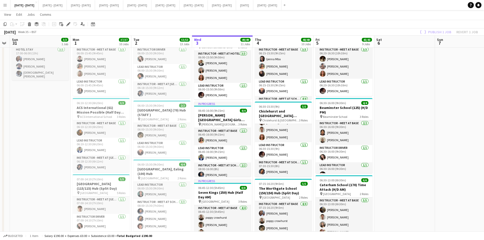
scroll to position [0, 0]
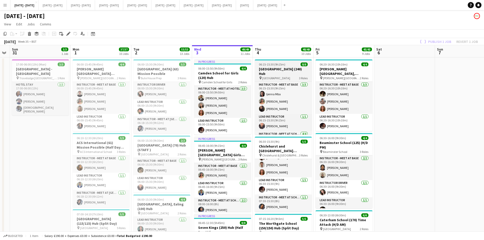
click at [288, 63] on div "06:15-15:30 (9h15m) 8/8" at bounding box center [283, 64] width 57 height 4
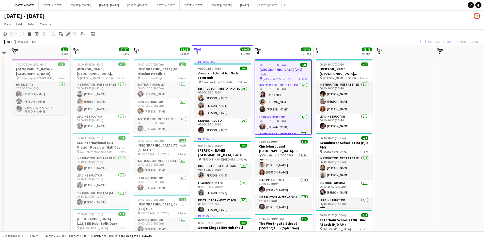
click at [69, 34] on icon at bounding box center [68, 33] width 3 height 3
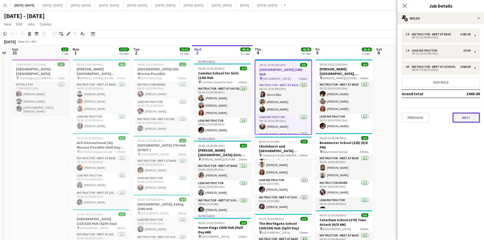
click at [459, 115] on button "Next" at bounding box center [465, 117] width 27 height 10
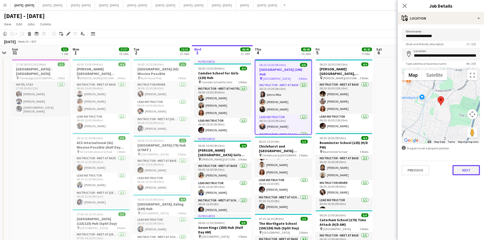
click at [462, 171] on button "Next" at bounding box center [465, 170] width 27 height 10
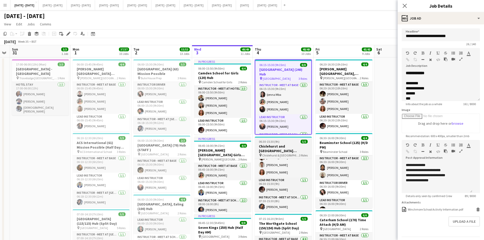
click at [291, 140] on div "06:30-15:30 (9h) 5/5" at bounding box center [283, 142] width 57 height 4
type input "**********"
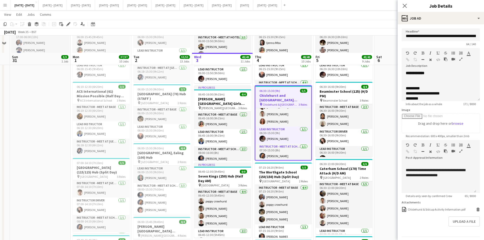
scroll to position [102, 0]
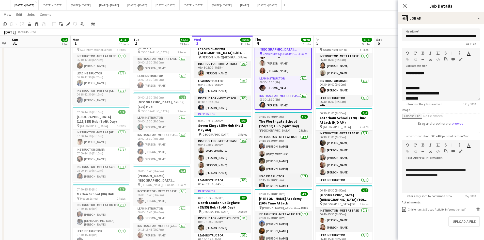
click at [289, 115] on div "07:15-16:20 (9h5m) 5/5" at bounding box center [283, 117] width 57 height 4
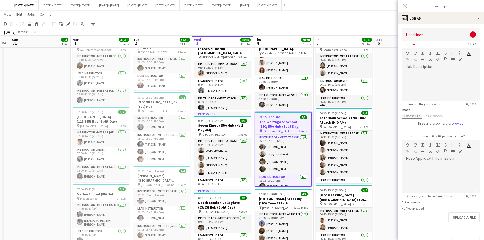
type input "**********"
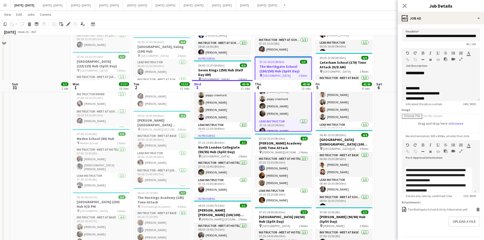
scroll to position [203, 0]
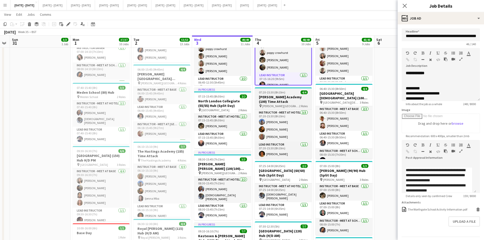
click at [289, 92] on div "07:20-15:30 (8h10m) 4/4" at bounding box center [283, 92] width 57 height 4
type input "**********"
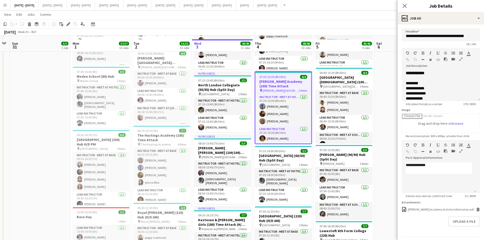
scroll to position [229, 0]
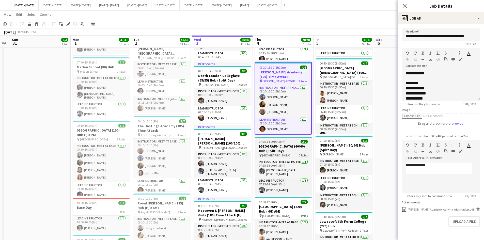
click at [290, 141] on div "07:25-14:00 (6h35m) 2/2" at bounding box center [283, 142] width 57 height 4
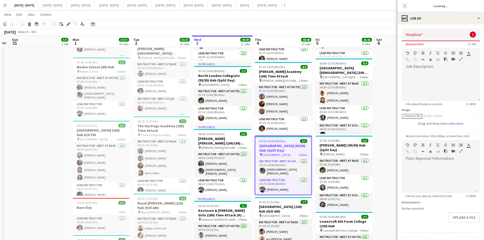
type input "**********"
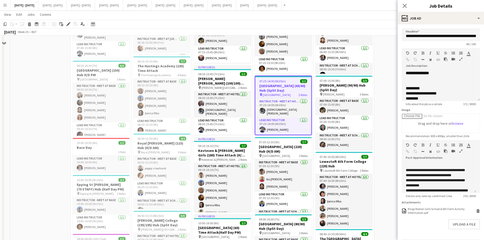
scroll to position [305, 0]
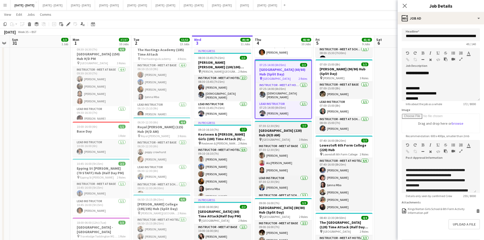
click at [285, 124] on div "07:30-12:30 (5h) 7/7" at bounding box center [283, 126] width 57 height 4
type input "**********"
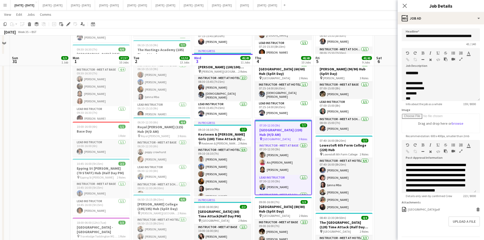
scroll to position [381, 0]
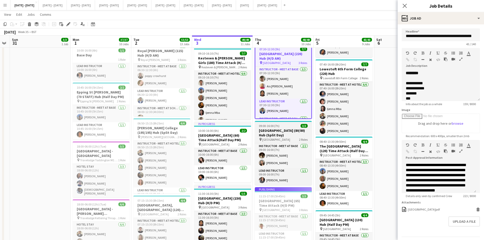
click at [291, 124] on div "09:00-16:00 (7h) 3/3" at bounding box center [283, 126] width 57 height 4
type input "**********"
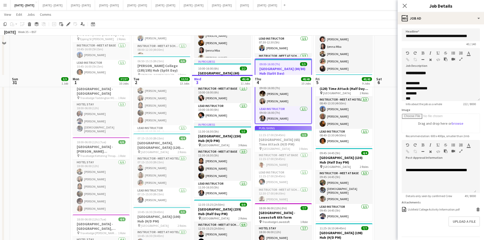
scroll to position [482, 0]
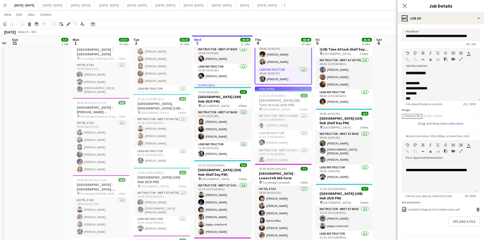
click at [290, 94] on app-job-card "Publishing 11:15-17:00 (5h45m) 3/3 Dover College (65) Time Attack (H/D PM) pin …" at bounding box center [283, 124] width 57 height 75
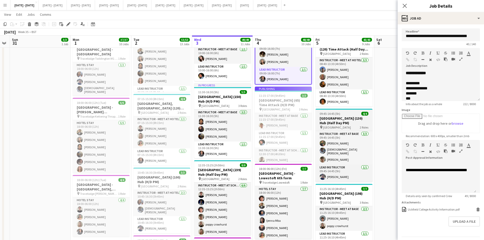
click at [350, 113] on div "09:45-14:45 (5h) 4/4" at bounding box center [343, 114] width 57 height 4
type input "**********"
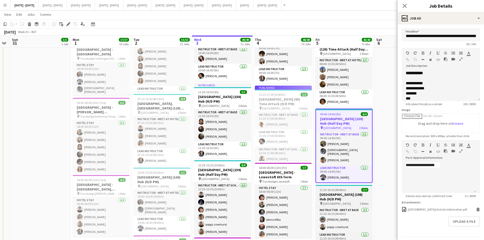
click at [355, 188] on div "11:25-16:10 (4h45m) 7/7" at bounding box center [343, 190] width 57 height 4
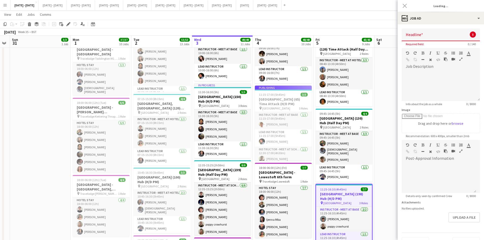
type input "**********"
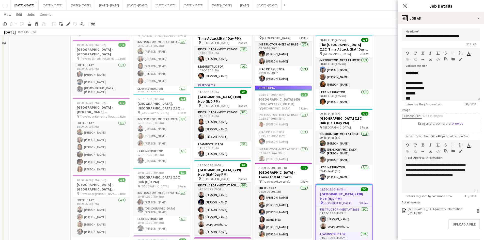
scroll to position [406, 0]
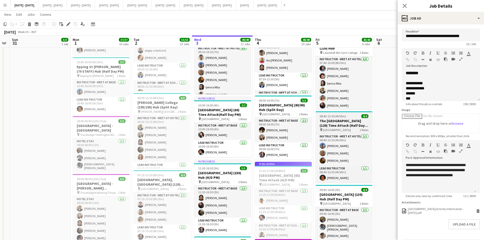
click at [351, 118] on div "08:40-13:30 (4h50m) 4/4" at bounding box center [343, 116] width 57 height 4
type input "**********"
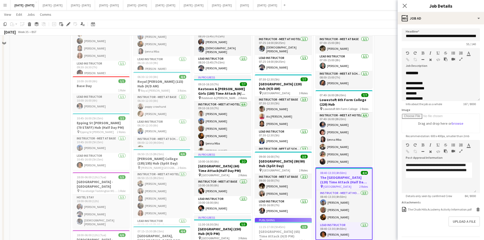
scroll to position [305, 0]
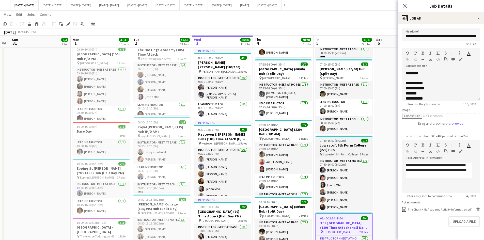
click at [350, 139] on div "07:40-16:00 (8h20m) 7/7" at bounding box center [343, 141] width 57 height 4
type input "**********"
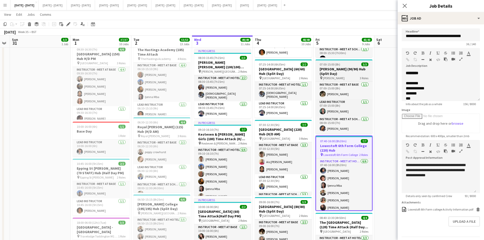
click at [347, 63] on div "07:00-15:00 (8h) 3/3" at bounding box center [343, 64] width 57 height 4
type input "**********"
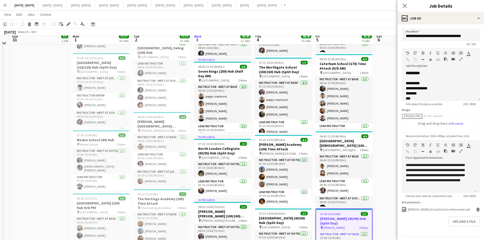
scroll to position [152, 0]
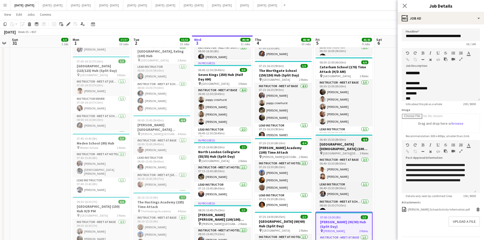
click at [350, 138] on div "06:40-15:30 (8h50m) 4/4" at bounding box center [343, 140] width 57 height 4
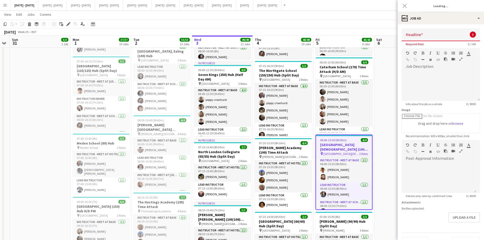
scroll to position [0, 172]
type input "**********"
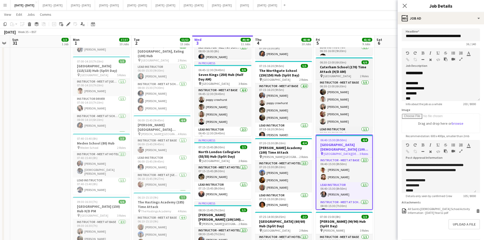
click at [351, 62] on div "06:30-13:00 (6h30m) 6/6" at bounding box center [344, 62] width 57 height 4
type input "**********"
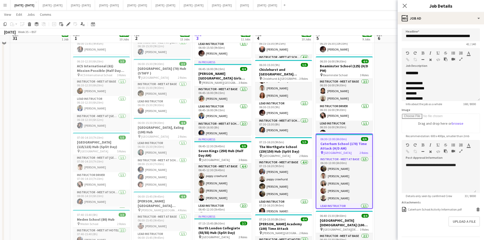
scroll to position [0, 0]
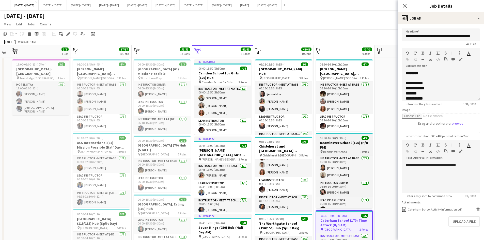
click at [349, 138] on div "06:30-16:00 (9h30m) 4/4" at bounding box center [344, 138] width 57 height 4
type input "**********"
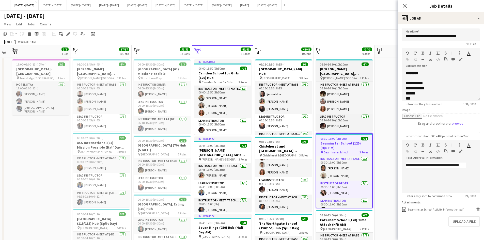
click at [351, 64] on div "06:20-16:30 (10h10m) 4/4" at bounding box center [344, 64] width 57 height 4
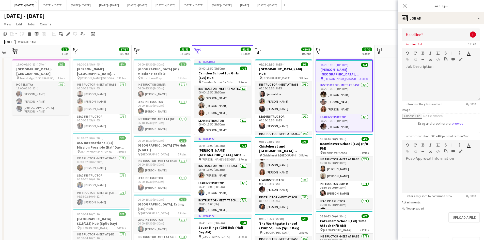
type input "**********"
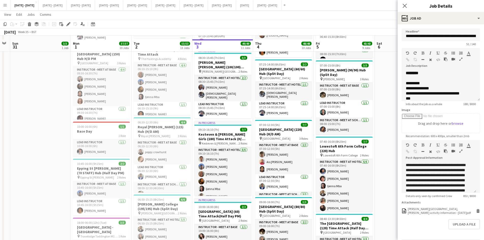
scroll to position [406, 0]
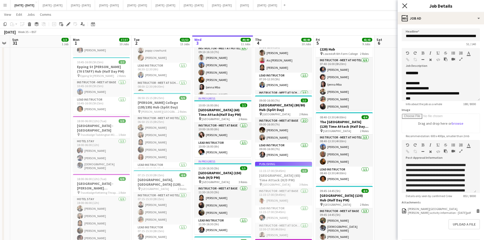
click at [404, 5] on icon at bounding box center [404, 5] width 5 height 5
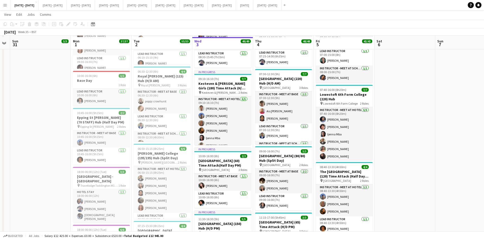
scroll to position [432, 0]
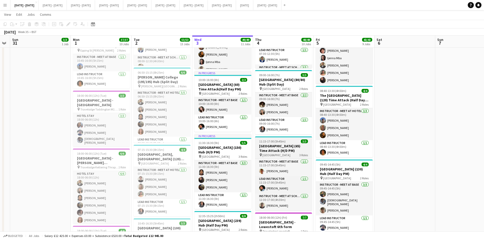
click at [291, 140] on div "11:15-17:00 (5h45m) 3/3" at bounding box center [283, 141] width 57 height 4
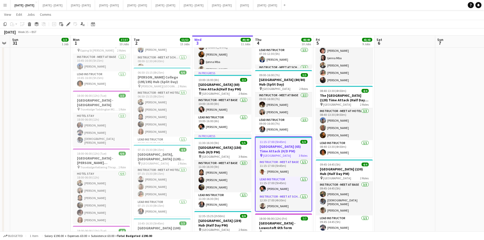
click at [291, 140] on div "11:15-17:00 (5h45m) 3/3" at bounding box center [283, 142] width 56 height 4
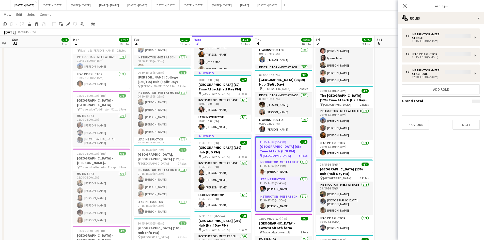
type input "**********"
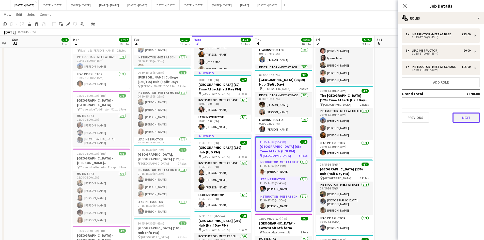
click at [466, 119] on button "Next" at bounding box center [465, 117] width 27 height 10
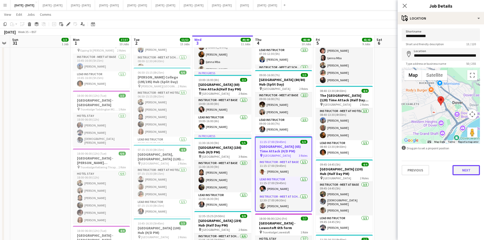
click at [461, 173] on button "Next" at bounding box center [465, 170] width 27 height 10
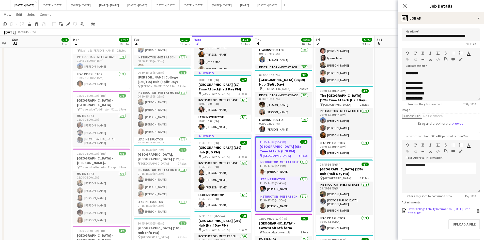
click at [426, 215] on div "Dover College Activity Information - [DATE] Time Attack.pdf" at bounding box center [441, 211] width 67 height 8
click at [388, 108] on app-date-cell at bounding box center [404, 83] width 61 height 917
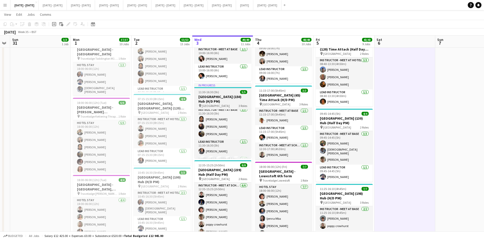
scroll to position [0, 0]
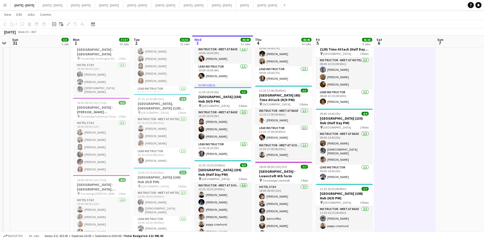
click at [5, 6] on app-icon "Menu" at bounding box center [5, 5] width 4 height 4
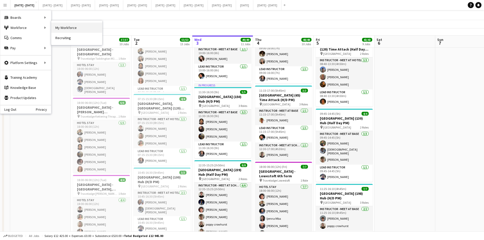
click at [59, 27] on link "My Workforce" at bounding box center [76, 28] width 51 height 10
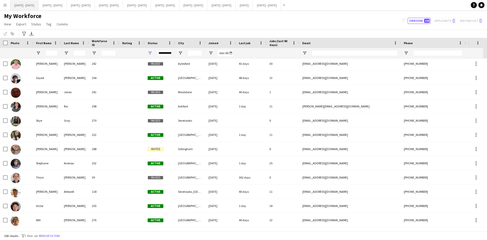
click at [24, 5] on button "[DATE] - [DATE] Close" at bounding box center [24, 5] width 28 height 10
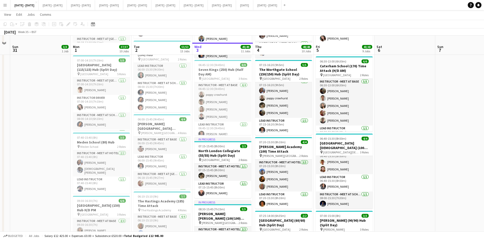
scroll to position [152, 0]
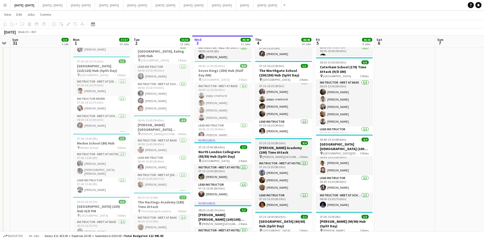
click at [286, 141] on div "07:20-15:30 (8h10m) 4/4" at bounding box center [283, 143] width 57 height 4
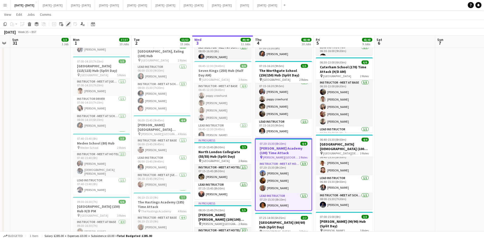
click at [70, 24] on icon "Edit" at bounding box center [68, 24] width 4 height 4
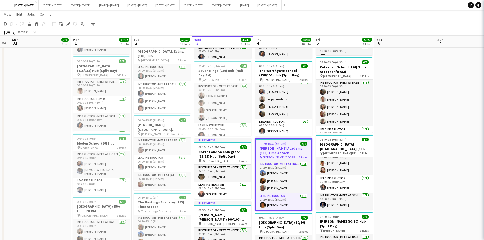
type input "**********"
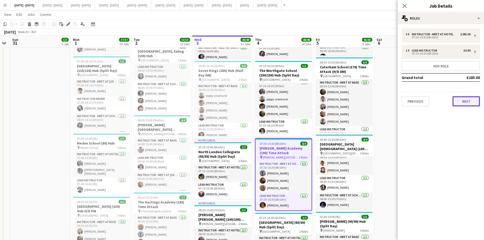
click at [470, 100] on button "Next" at bounding box center [465, 101] width 27 height 10
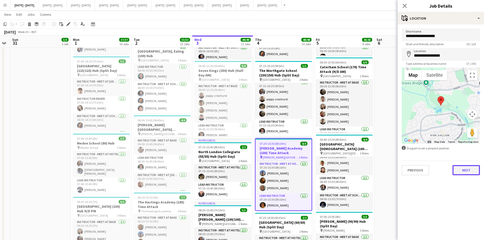
click at [459, 169] on button "Next" at bounding box center [465, 170] width 27 height 10
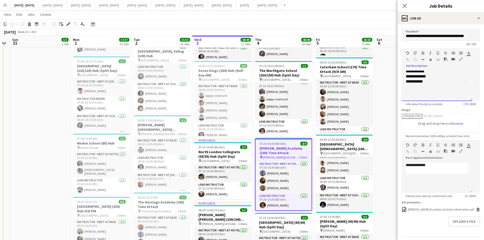
scroll to position [20, 0]
click at [431, 81] on div "**********" at bounding box center [434, 78] width 59 height 5
click at [424, 89] on div "**********" at bounding box center [436, 92] width 62 height 15
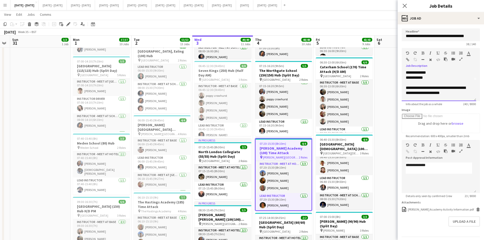
click at [424, 89] on div "**********" at bounding box center [436, 92] width 62 height 15
click at [422, 52] on icon "button" at bounding box center [422, 53] width 3 height 4
click at [403, 7] on icon at bounding box center [404, 5] width 5 height 5
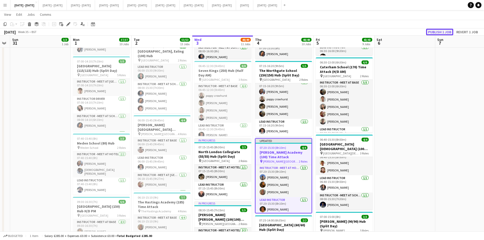
click at [432, 33] on button "Publish 1 job" at bounding box center [439, 32] width 27 height 7
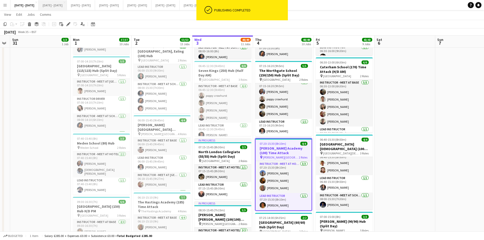
click at [58, 4] on button "[DATE] - [DATE] Close" at bounding box center [53, 5] width 28 height 10
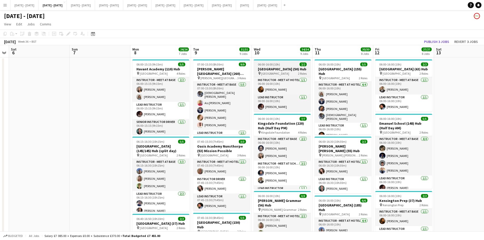
click at [288, 63] on div "06:00-16:00 (10h) 2/2" at bounding box center [282, 64] width 57 height 4
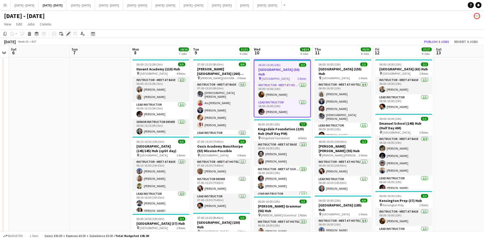
click at [68, 34] on icon "Edit" at bounding box center [68, 34] width 4 height 4
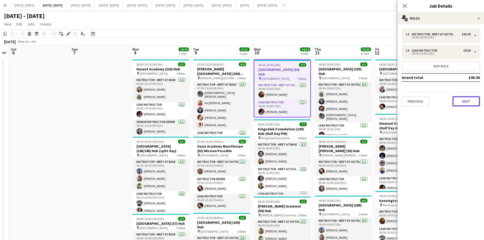
click at [466, 102] on button "Next" at bounding box center [465, 101] width 27 height 10
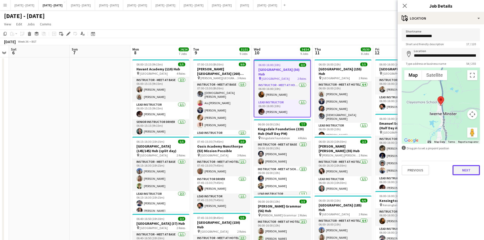
click at [463, 170] on button "Next" at bounding box center [465, 170] width 27 height 10
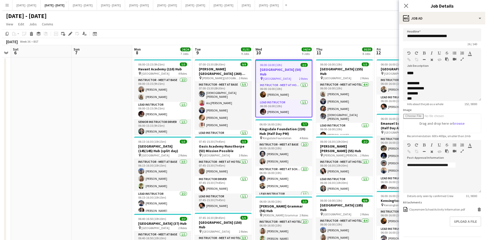
scroll to position [16, 0]
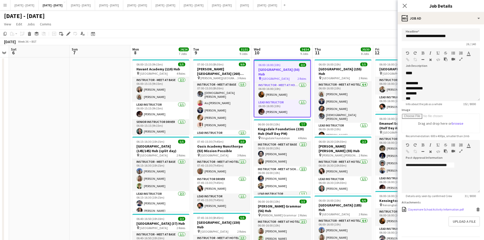
click at [435, 209] on div "Clayesmore School Activity Information.pdf" at bounding box center [436, 209] width 56 height 4
click at [5, 5] on app-icon "Menu" at bounding box center [5, 5] width 4 height 4
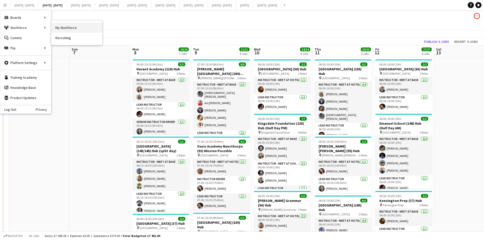
click at [61, 26] on link "My Workforce" at bounding box center [76, 28] width 51 height 10
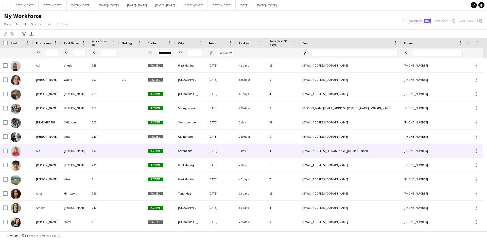
click at [46, 150] on div "Ais" at bounding box center [47, 151] width 28 height 14
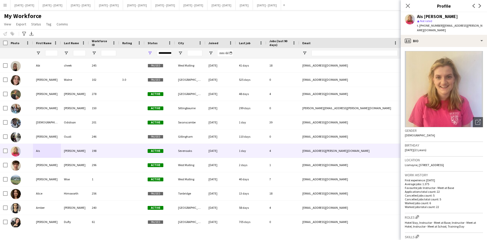
drag, startPoint x: 453, startPoint y: 160, endPoint x: 466, endPoint y: 158, distance: 12.8
click at [466, 158] on div "Location [STREET_ADDRESS]" at bounding box center [444, 164] width 78 height 15
copy span "TN13 2NG"
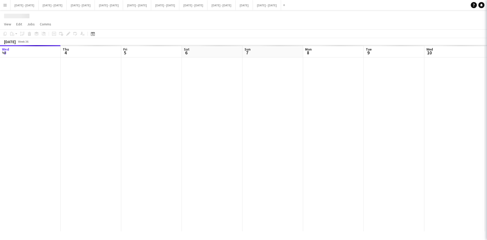
scroll to position [0, 173]
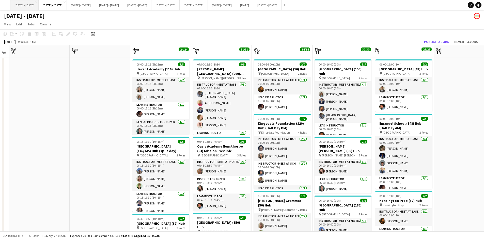
click at [27, 3] on button "[DATE] - [DATE] Close" at bounding box center [24, 5] width 28 height 10
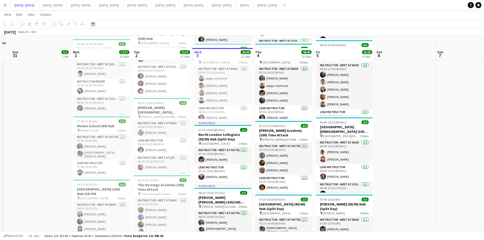
scroll to position [203, 0]
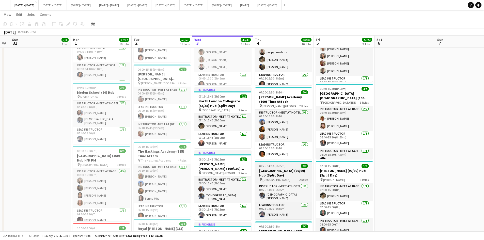
click at [291, 163] on app-job-card "07:25-14:00 (6h35m) 2/2 [GEOGRAPHIC_DATA] (60/60) Hub (Split Day) pin [GEOGRAPH…" at bounding box center [283, 190] width 57 height 58
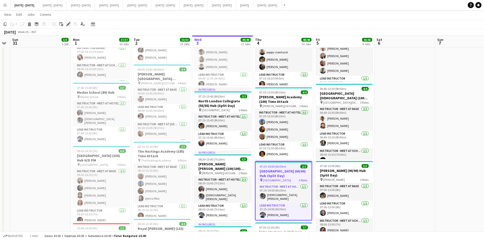
click at [66, 23] on div "Edit" at bounding box center [68, 24] width 6 height 6
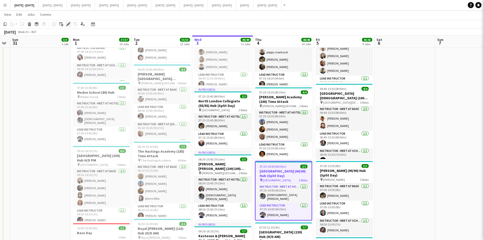
type input "**********"
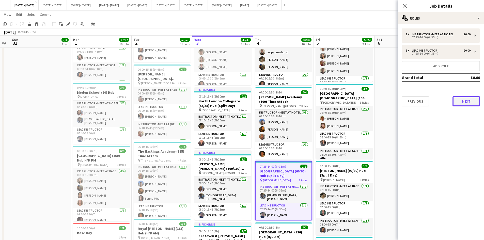
click at [462, 102] on button "Next" at bounding box center [465, 101] width 27 height 10
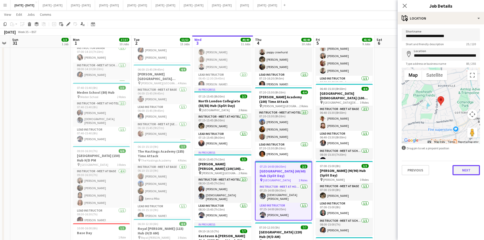
click at [462, 171] on button "Next" at bounding box center [465, 170] width 27 height 10
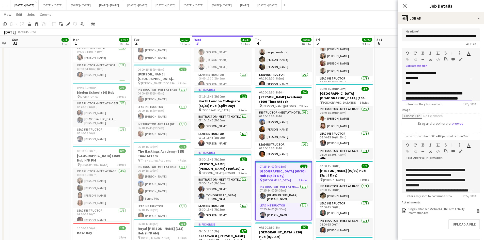
scroll to position [10, 0]
click at [431, 86] on div "**********" at bounding box center [434, 83] width 59 height 5
click at [440, 86] on div "**********" at bounding box center [434, 83] width 59 height 5
drag, startPoint x: 440, startPoint y: 90, endPoint x: 406, endPoint y: 89, distance: 34.0
click at [406, 86] on div "**********" at bounding box center [434, 83] width 59 height 5
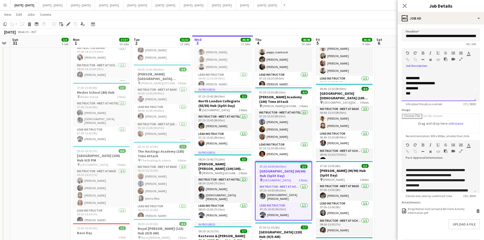
click at [420, 96] on div at bounding box center [438, 98] width 66 height 5
click at [426, 89] on div "**********" at bounding box center [436, 87] width 62 height 25
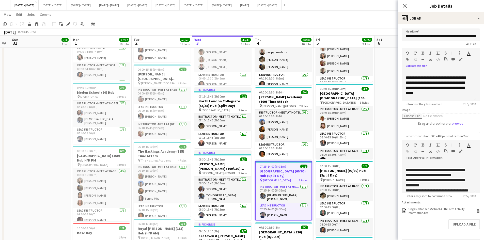
click at [421, 53] on icon "button" at bounding box center [422, 53] width 3 height 4
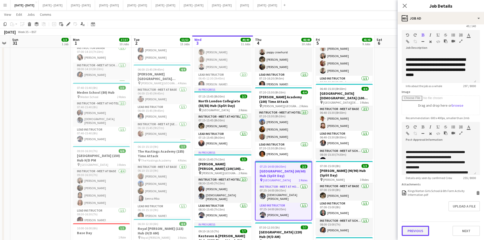
click at [417, 232] on button "Previous" at bounding box center [414, 231] width 27 height 10
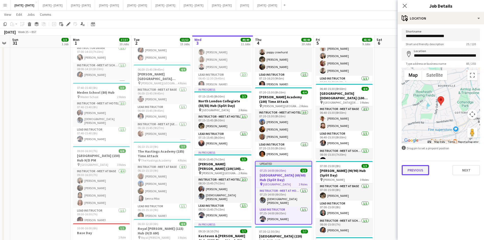
click at [415, 169] on button "Previous" at bounding box center [414, 170] width 27 height 10
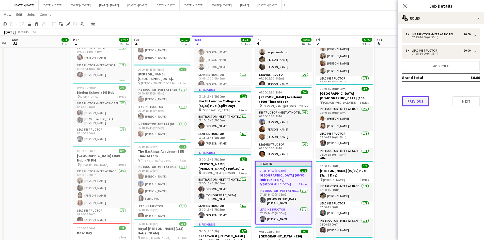
click at [420, 99] on button "Previous" at bounding box center [414, 101] width 27 height 10
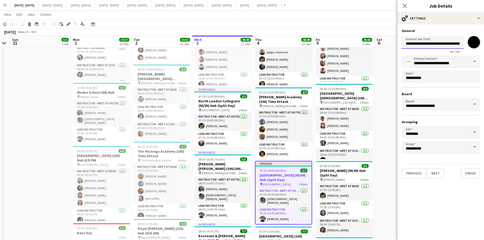
click at [458, 42] on input "**********" at bounding box center [432, 42] width 62 height 13
type input "**********"
click at [404, 5] on icon "Close pop-in" at bounding box center [404, 5] width 5 height 5
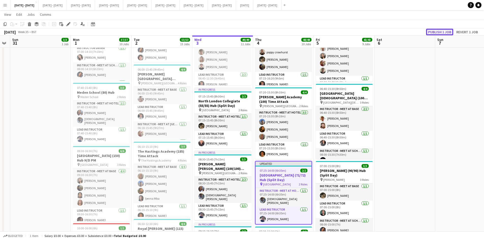
click at [436, 31] on button "Publish 1 job" at bounding box center [439, 32] width 27 height 7
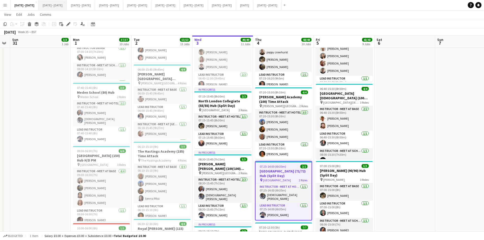
click at [61, 6] on button "[DATE] - [DATE] Close" at bounding box center [53, 5] width 28 height 10
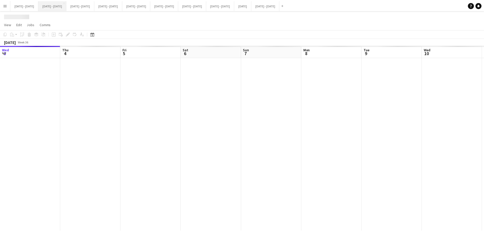
scroll to position [0, 173]
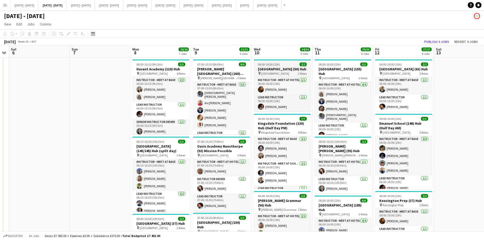
click at [288, 64] on div "06:00-16:00 (10h) 2/2" at bounding box center [282, 64] width 57 height 4
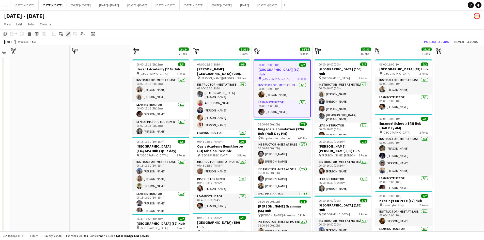
click at [68, 33] on icon at bounding box center [68, 33] width 3 height 3
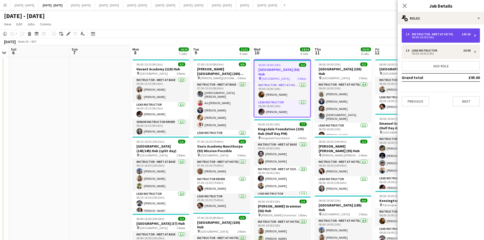
click at [414, 36] on div "06:00-16:00 (10h)" at bounding box center [437, 37] width 65 height 3
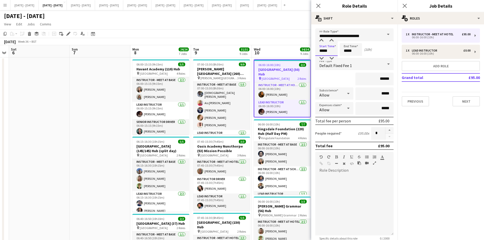
drag, startPoint x: 328, startPoint y: 52, endPoint x: 313, endPoint y: 57, distance: 15.4
click at [313, 57] on form "**********" at bounding box center [354, 160] width 86 height 265
type input "*****"
click at [318, 5] on icon "Close pop-in" at bounding box center [318, 5] width 5 height 5
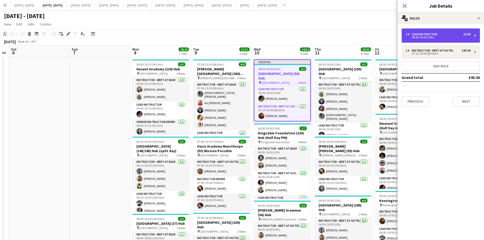
click at [418, 36] on div "06:00-16:00 (10h)" at bounding box center [437, 37] width 65 height 3
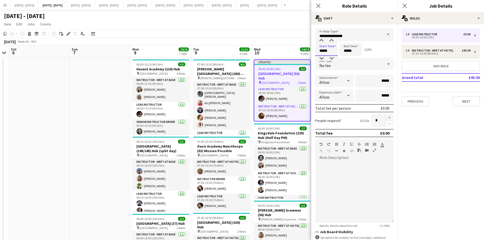
drag, startPoint x: 329, startPoint y: 53, endPoint x: 315, endPoint y: 58, distance: 14.9
click at [315, 53] on app-time-picker "*****" at bounding box center [326, 51] width 22 height 4
type input "*****"
click at [318, 5] on icon "Close pop-in" at bounding box center [318, 5] width 5 height 5
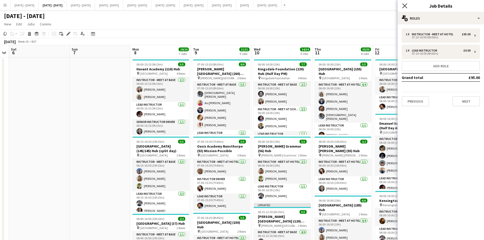
click at [405, 4] on icon "Close pop-in" at bounding box center [404, 5] width 5 height 5
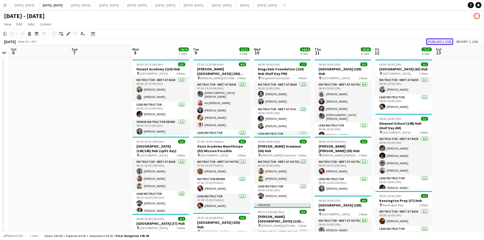
click at [431, 42] on button "Publish 1 job" at bounding box center [439, 41] width 27 height 7
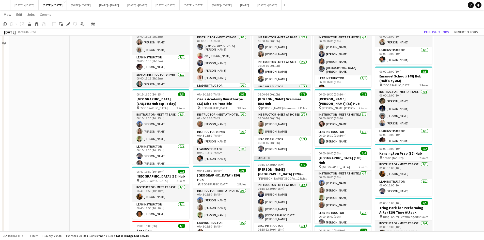
scroll to position [0, 0]
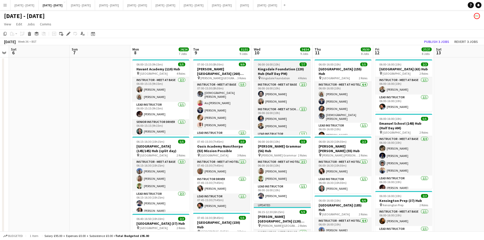
click at [285, 63] on div "06:00-16:00 (10h) 7/7" at bounding box center [282, 64] width 57 height 4
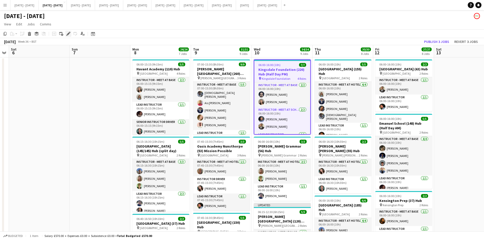
click at [67, 33] on icon "Edit" at bounding box center [68, 34] width 4 height 4
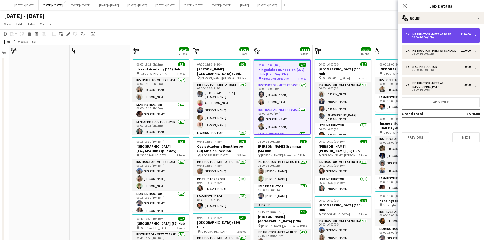
click at [433, 39] on div "2 x Instructor - Meet at Base £190.00 06:00-16:00 (10h)" at bounding box center [440, 35] width 78 height 14
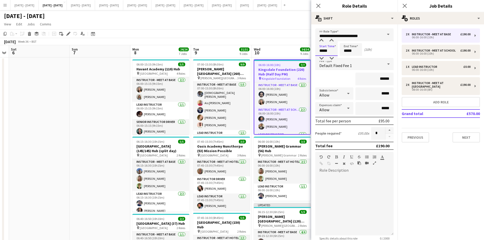
drag, startPoint x: 328, startPoint y: 51, endPoint x: 315, endPoint y: 56, distance: 13.6
click at [315, 56] on form "**********" at bounding box center [354, 160] width 86 height 265
type input "*****"
click at [317, 6] on icon "Close pop-in" at bounding box center [318, 5] width 5 height 5
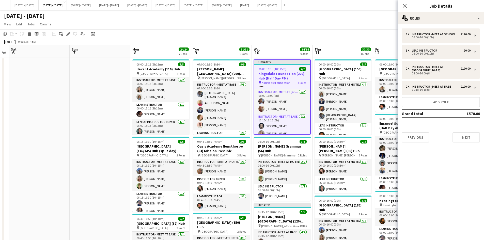
scroll to position [39, 0]
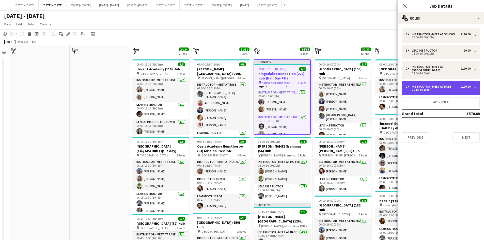
click at [416, 88] on div "11:15-16:15 (5h)" at bounding box center [437, 89] width 65 height 3
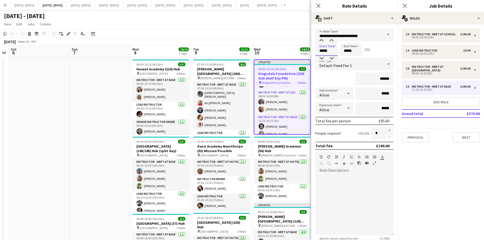
click at [326, 51] on input "*****" at bounding box center [326, 49] width 22 height 13
type input "*****"
click at [318, 6] on icon at bounding box center [318, 5] width 5 height 5
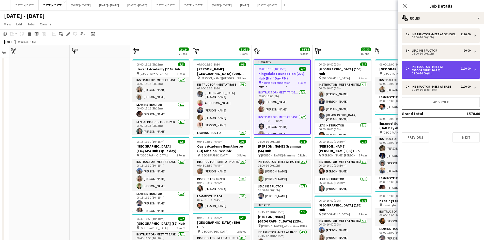
click at [421, 73] on div "08:00-16:00 (8h)" at bounding box center [437, 73] width 65 height 3
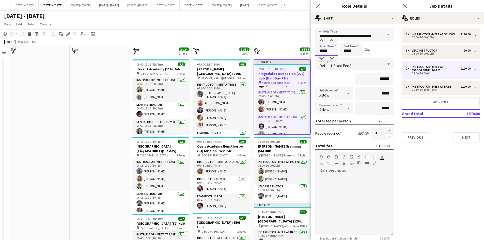
drag, startPoint x: 328, startPoint y: 50, endPoint x: 317, endPoint y: 54, distance: 11.9
click at [317, 54] on input "*****" at bounding box center [326, 49] width 22 height 13
type input "*****"
click at [317, 5] on icon at bounding box center [318, 5] width 5 height 5
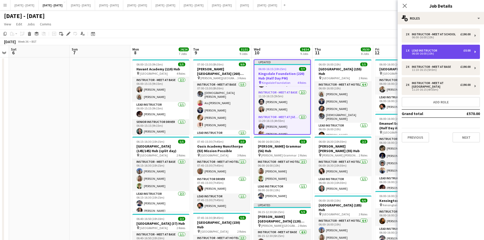
click at [425, 53] on div "06:00-16:00 (10h)" at bounding box center [437, 53] width 65 height 3
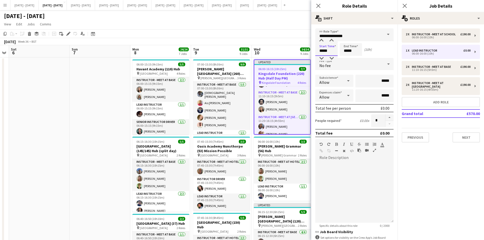
drag, startPoint x: 328, startPoint y: 51, endPoint x: 310, endPoint y: 56, distance: 19.0
type input "*****"
click at [316, 5] on icon "Close pop-in" at bounding box center [318, 5] width 5 height 5
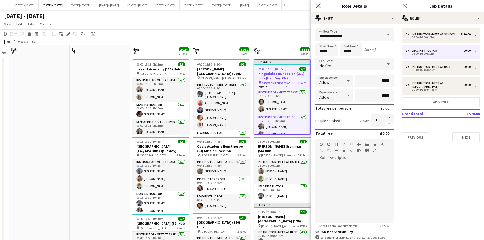
scroll to position [43, 0]
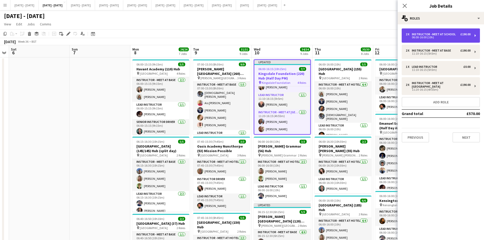
click at [416, 37] on div "06:00-16:00 (10h)" at bounding box center [437, 37] width 65 height 3
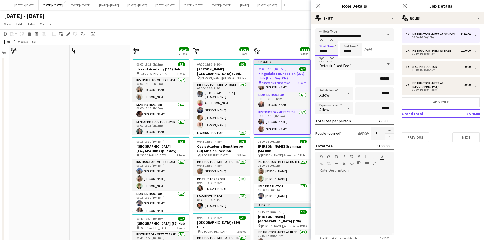
drag, startPoint x: 329, startPoint y: 49, endPoint x: 312, endPoint y: 54, distance: 17.7
click at [312, 54] on form "**********" at bounding box center [354, 160] width 86 height 265
type input "*****"
click at [318, 6] on icon at bounding box center [318, 5] width 5 height 5
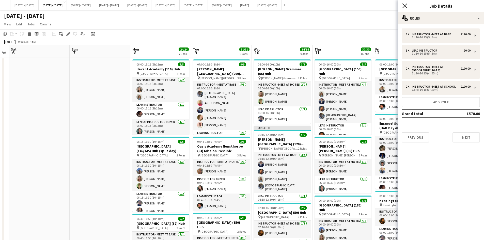
click at [404, 6] on icon at bounding box center [404, 5] width 5 height 5
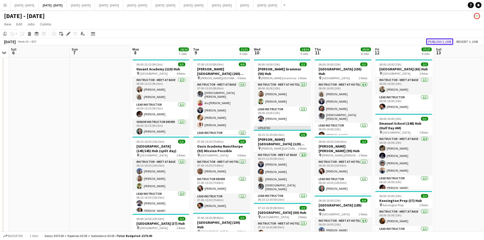
click at [432, 40] on button "Publish 1 job" at bounding box center [439, 41] width 27 height 7
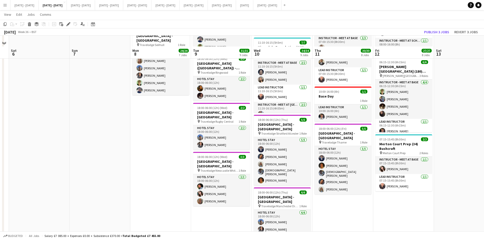
scroll to position [406, 0]
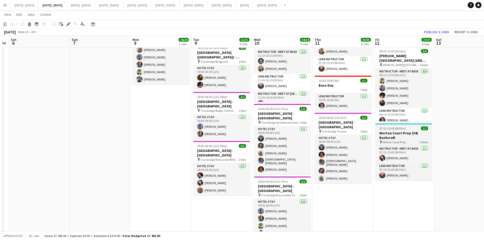
click at [410, 130] on div "07:15-15:45 (8h30m) 2/2" at bounding box center [403, 128] width 57 height 4
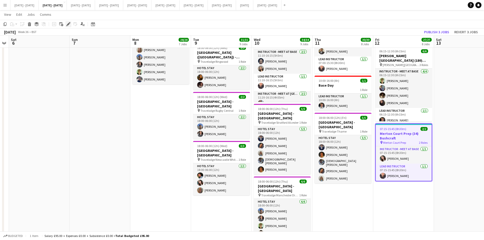
click at [66, 24] on div "Edit" at bounding box center [68, 24] width 6 height 6
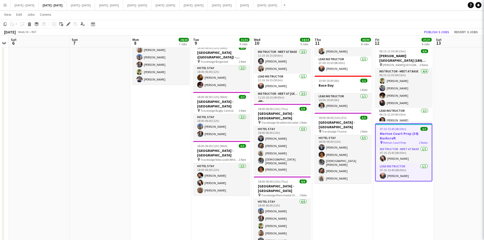
type input "**********"
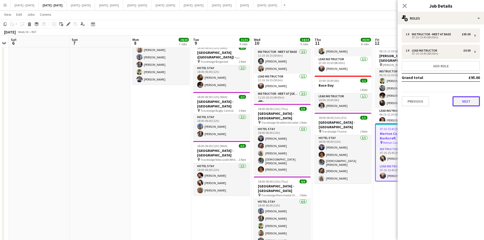
click at [467, 102] on button "Next" at bounding box center [465, 101] width 27 height 10
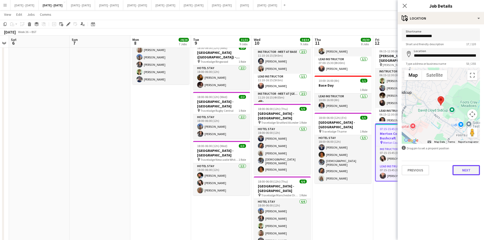
click at [462, 170] on button "Next" at bounding box center [465, 170] width 27 height 10
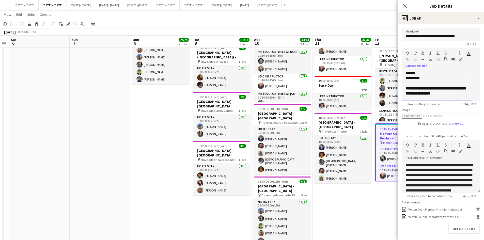
scroll to position [30, 0]
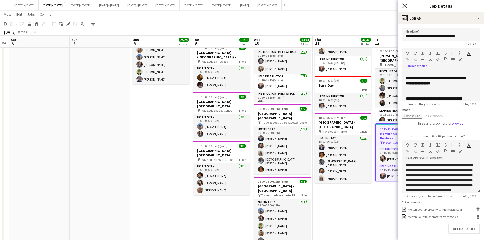
click at [404, 4] on icon "Close pop-in" at bounding box center [404, 5] width 5 height 5
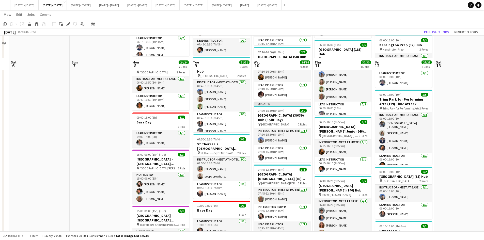
scroll to position [127, 0]
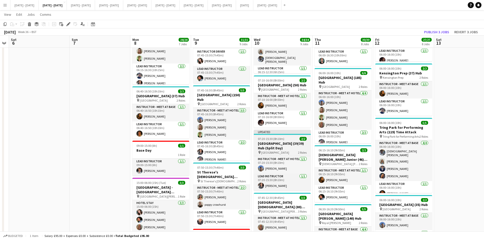
click at [289, 139] on div "07:20-15:30 (8h10m) 2/2" at bounding box center [282, 139] width 57 height 4
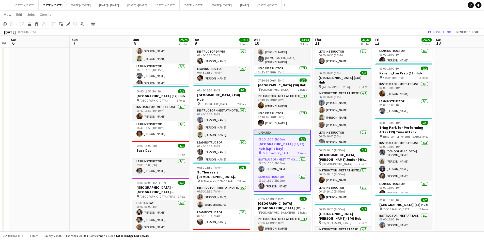
click at [350, 71] on app-job-card "06:00-16:00 (10h) 6/6 [GEOGRAPHIC_DATA] (185) Hub pin [GEOGRAPHIC_DATA] 2 Roles…" at bounding box center [342, 105] width 57 height 75
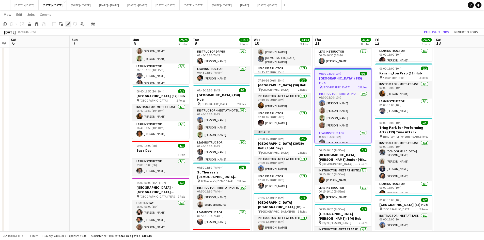
click at [68, 23] on icon "Edit" at bounding box center [68, 24] width 4 height 4
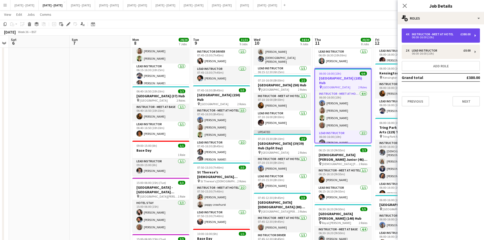
click at [430, 32] on div "Instructor - Meet at Hotel" at bounding box center [434, 34] width 44 height 4
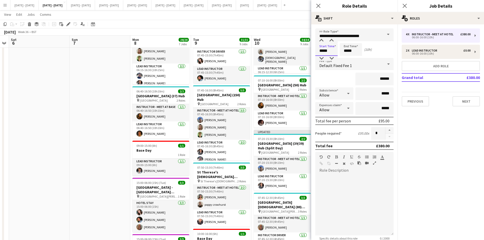
drag, startPoint x: 329, startPoint y: 52, endPoint x: 312, endPoint y: 52, distance: 17.0
click at [312, 52] on form "**********" at bounding box center [354, 160] width 86 height 265
type input "*****"
click at [318, 5] on icon "Close pop-in" at bounding box center [318, 5] width 5 height 5
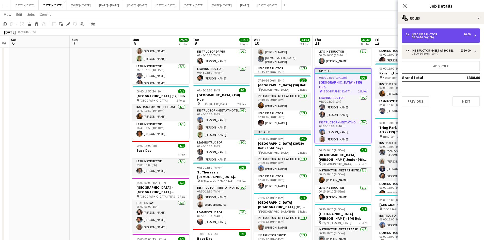
click at [416, 37] on div "06:00-16:00 (10h)" at bounding box center [437, 37] width 65 height 3
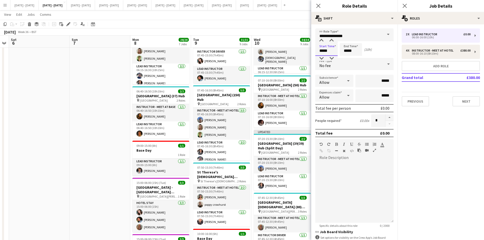
drag, startPoint x: 330, startPoint y: 52, endPoint x: 313, endPoint y: 56, distance: 17.4
click at [313, 56] on form "**********" at bounding box center [354, 154] width 86 height 252
type input "*****"
click at [317, 4] on icon "Close pop-in" at bounding box center [318, 5] width 5 height 5
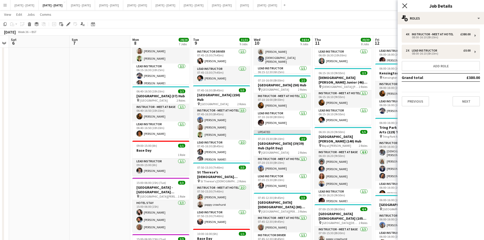
click at [405, 5] on icon at bounding box center [404, 5] width 5 height 5
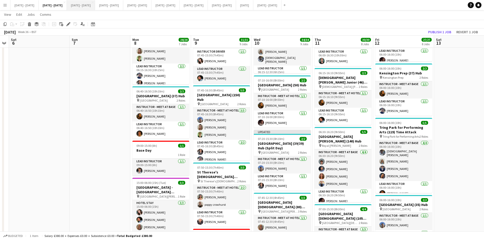
click at [89, 6] on button "[DATE] - [DATE] Close" at bounding box center [81, 5] width 28 height 10
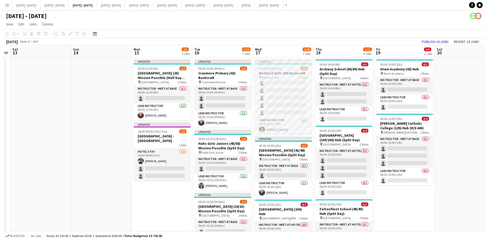
scroll to position [7, 0]
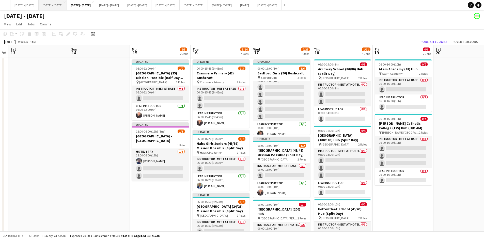
click at [50, 4] on button "[DATE] - [DATE] Close" at bounding box center [53, 5] width 28 height 10
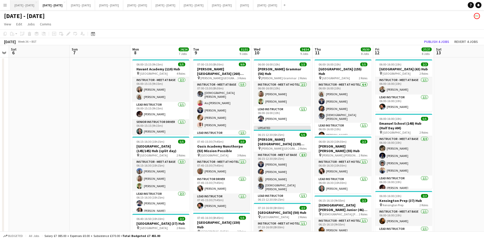
click at [24, 5] on button "[DATE] - [DATE] Close" at bounding box center [24, 5] width 28 height 10
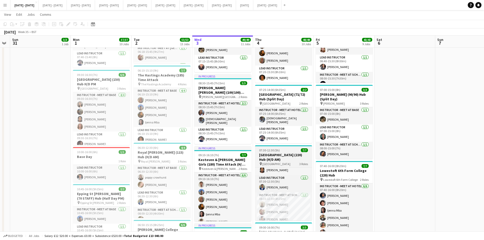
scroll to position [28, 0]
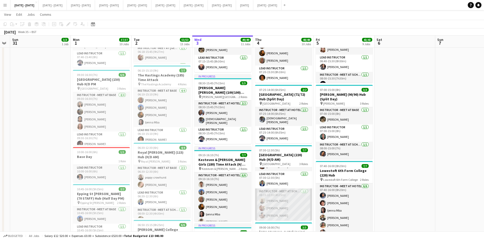
click at [272, 198] on app-card-role "Instructor - Meet at School [DATE] 08:15-12:30 (4h15m) [PERSON_NAME] [PERSON_NA…" at bounding box center [283, 204] width 57 height 32
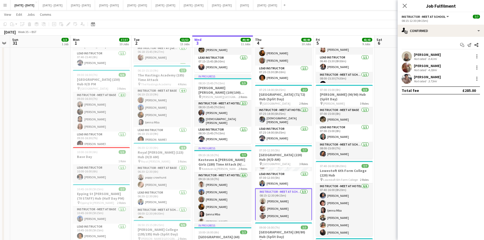
click at [418, 55] on div "[PERSON_NAME]" at bounding box center [427, 54] width 27 height 5
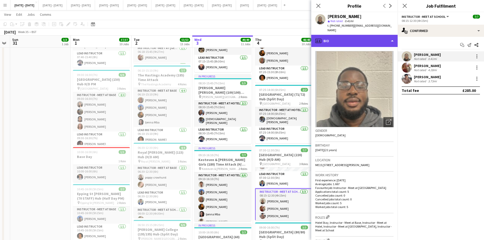
click at [392, 36] on div "profile Bio" at bounding box center [354, 41] width 86 height 12
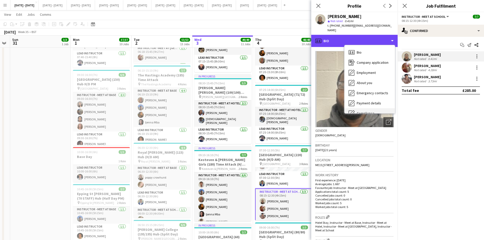
scroll to position [48, 0]
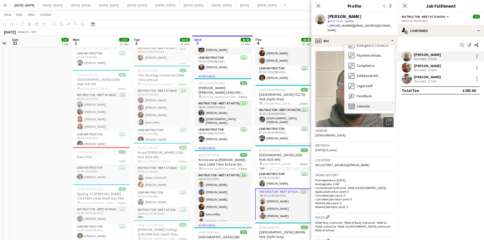
click at [368, 104] on span "Calendar" at bounding box center [362, 106] width 13 height 5
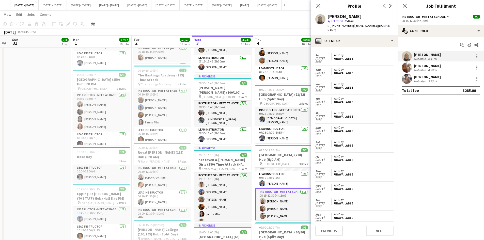
scroll to position [0, 0]
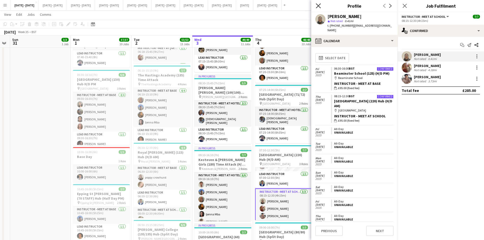
click at [318, 5] on icon "Close pop-in" at bounding box center [318, 5] width 5 height 5
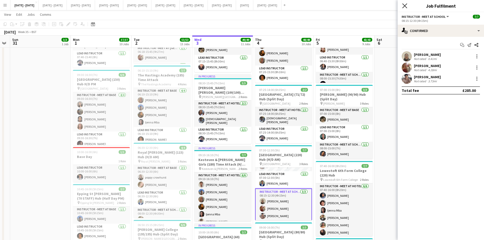
click at [404, 6] on icon "Close pop-in" at bounding box center [404, 5] width 5 height 5
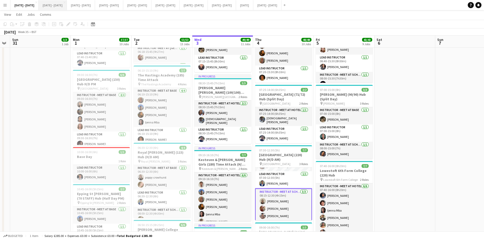
click at [62, 6] on button "[DATE] - [DATE] Close" at bounding box center [53, 5] width 28 height 10
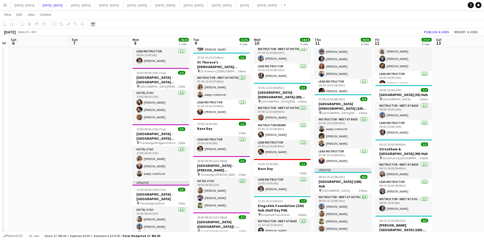
scroll to position [279, 0]
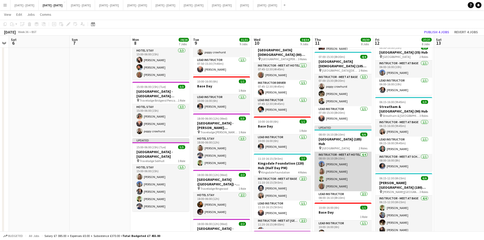
click at [335, 162] on app-card-role "Instructor - Meet at Hotel [DATE] 08:00-16:10 (8h10m) [PERSON_NAME] [PERSON_NAM…" at bounding box center [342, 171] width 57 height 39
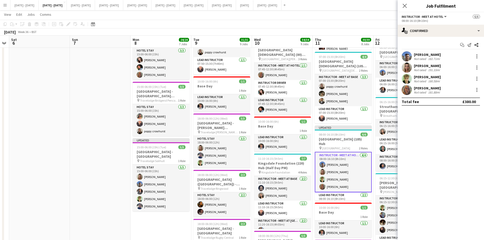
click at [417, 87] on div "[PERSON_NAME]" at bounding box center [427, 88] width 27 height 5
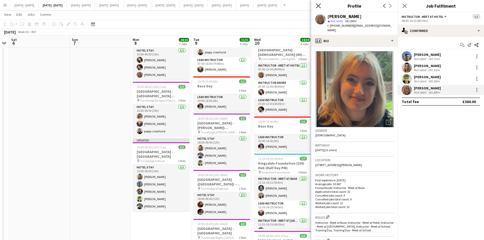
click at [317, 5] on icon at bounding box center [318, 5] width 5 height 5
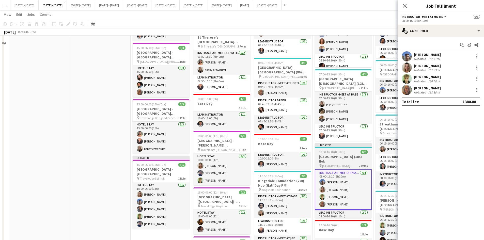
scroll to position [279, 0]
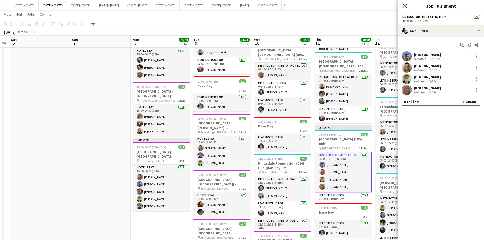
click at [404, 5] on icon "Close pop-in" at bounding box center [404, 5] width 5 height 5
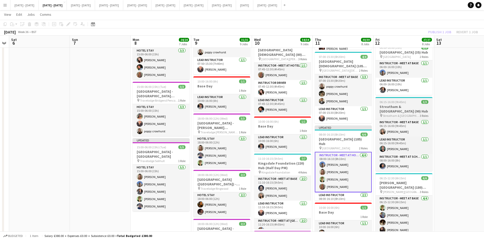
click at [409, 98] on div at bounding box center [403, 97] width 57 height 1
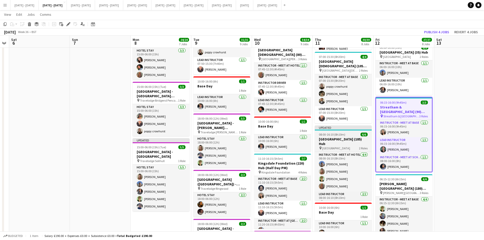
click at [351, 131] on app-job-card "Updated 08:00-16:10 (8h10m) 6/6 [GEOGRAPHIC_DATA] (185) Hub pin [GEOGRAPHIC_DAT…" at bounding box center [343, 162] width 57 height 75
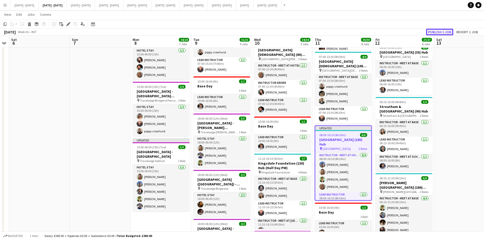
click at [431, 31] on button "Publish 1 job" at bounding box center [439, 32] width 27 height 7
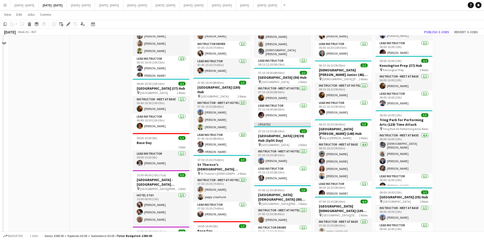
scroll to position [51, 0]
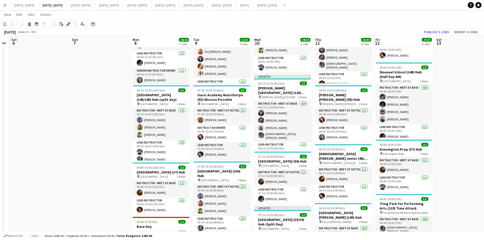
click at [69, 25] on icon "Edit" at bounding box center [68, 24] width 4 height 4
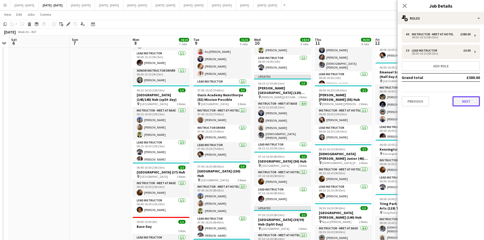
click at [469, 101] on button "Next" at bounding box center [465, 101] width 27 height 10
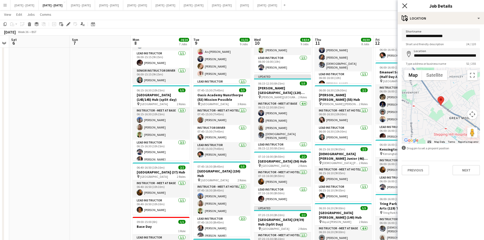
click at [404, 6] on icon at bounding box center [404, 5] width 5 height 5
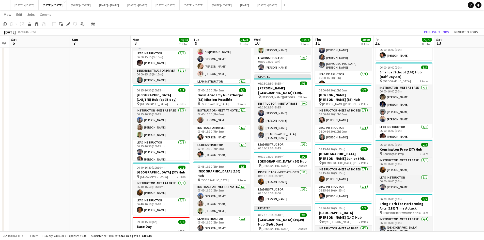
click at [409, 147] on div "06:00-16:00 (10h) 2/2" at bounding box center [403, 145] width 57 height 4
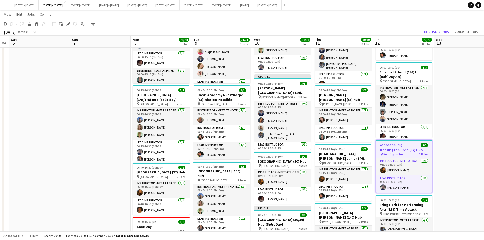
click at [409, 147] on div "06:00-16:00 (10h) 2/2" at bounding box center [404, 145] width 56 height 4
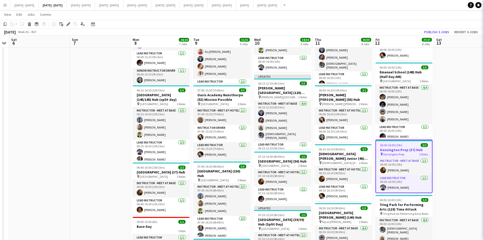
type input "**********"
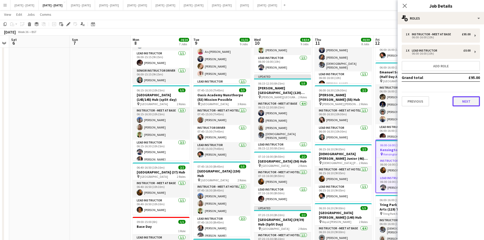
click at [460, 101] on button "Next" at bounding box center [465, 101] width 27 height 10
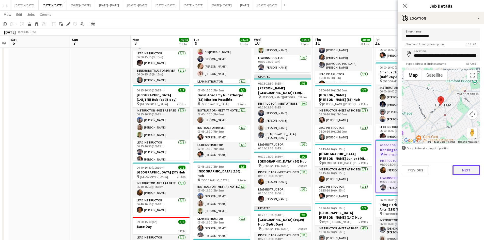
click at [459, 169] on button "Next" at bounding box center [465, 170] width 27 height 10
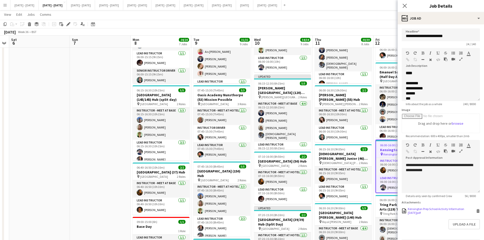
click at [476, 213] on icon "Delete" at bounding box center [478, 211] width 4 height 4
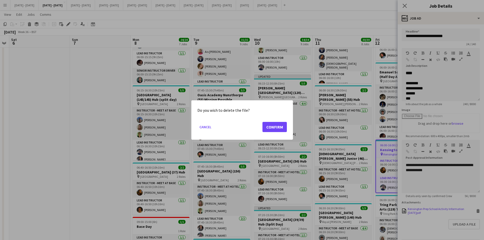
scroll to position [0, 0]
click at [268, 124] on button "Confirm" at bounding box center [274, 127] width 24 height 10
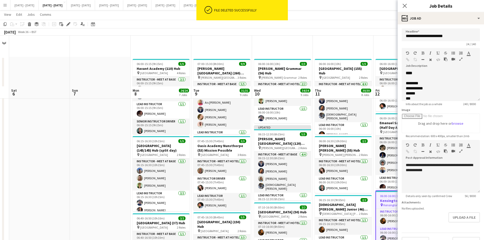
scroll to position [51, 0]
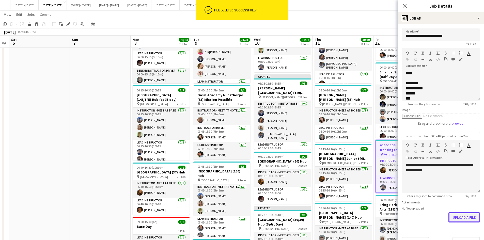
click at [457, 216] on button "Upload a file" at bounding box center [463, 217] width 31 height 10
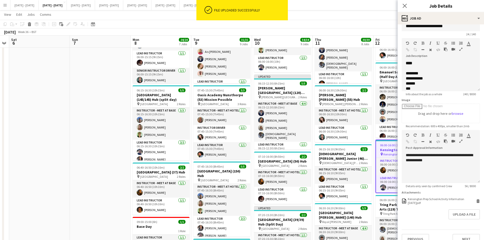
scroll to position [18, 0]
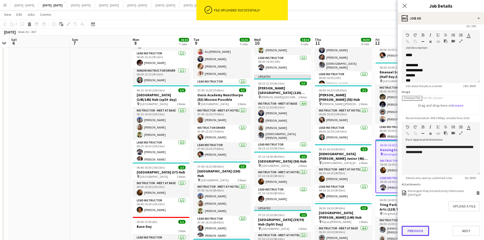
click at [415, 230] on button "Previous" at bounding box center [414, 231] width 27 height 10
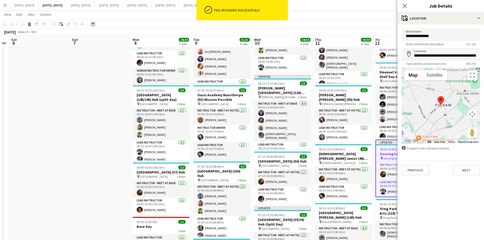
scroll to position [0, 0]
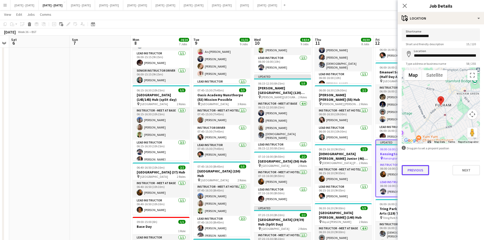
click at [417, 169] on button "Previous" at bounding box center [414, 170] width 27 height 10
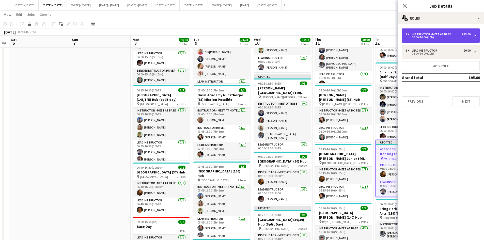
click at [421, 35] on div "Instructor - Meet at Base" at bounding box center [432, 34] width 41 height 4
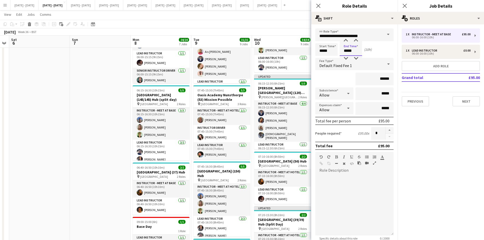
drag, startPoint x: 353, startPoint y: 49, endPoint x: 349, endPoint y: 52, distance: 4.4
click at [349, 52] on input "*****" at bounding box center [350, 49] width 22 height 13
type input "*****"
click at [317, 5] on icon at bounding box center [318, 5] width 5 height 5
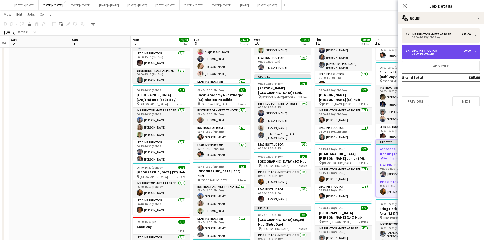
click at [416, 53] on div "06:00-16:00 (10h)" at bounding box center [437, 53] width 65 height 3
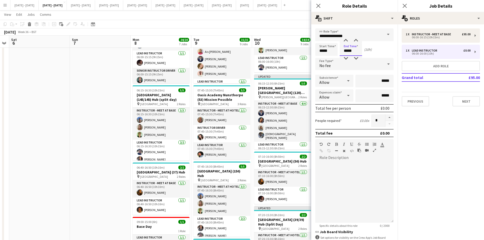
drag, startPoint x: 353, startPoint y: 50, endPoint x: 349, endPoint y: 52, distance: 4.4
click at [349, 52] on input "*****" at bounding box center [350, 49] width 22 height 13
type input "*****"
click at [317, 5] on icon at bounding box center [318, 5] width 5 height 5
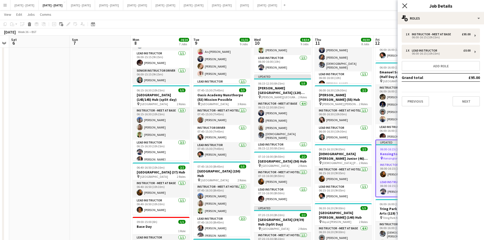
click at [404, 6] on icon at bounding box center [404, 5] width 5 height 5
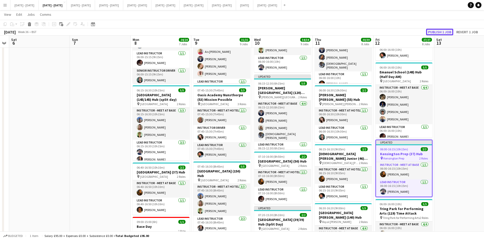
click at [431, 31] on button "Publish 1 job" at bounding box center [439, 32] width 27 height 7
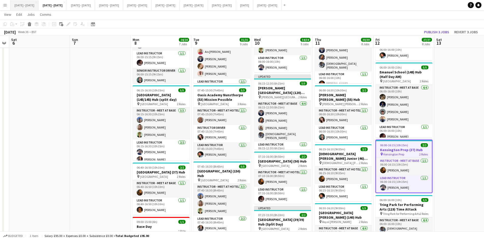
click at [22, 3] on button "[DATE] - [DATE] Close" at bounding box center [24, 5] width 28 height 10
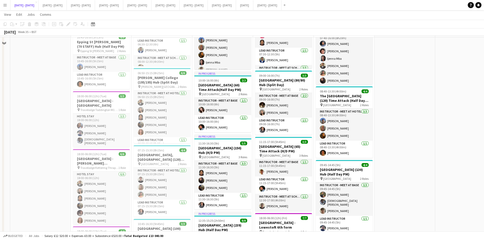
scroll to position [432, 0]
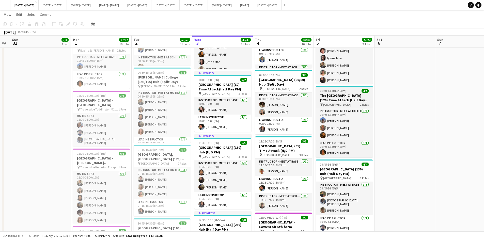
click at [354, 90] on div "08:40-13:30 (4h50m) 4/4" at bounding box center [344, 91] width 57 height 4
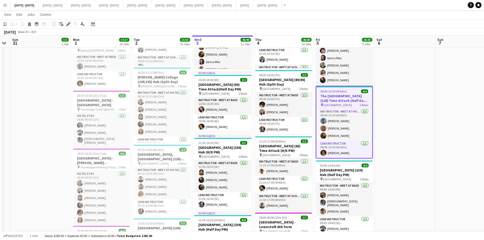
click at [67, 23] on icon "Edit" at bounding box center [68, 24] width 4 height 4
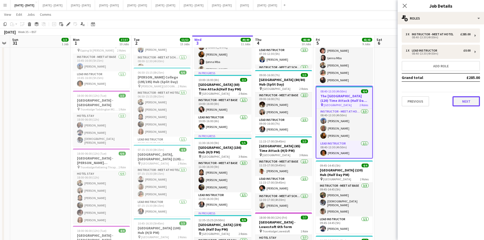
click at [460, 104] on button "Next" at bounding box center [465, 101] width 27 height 10
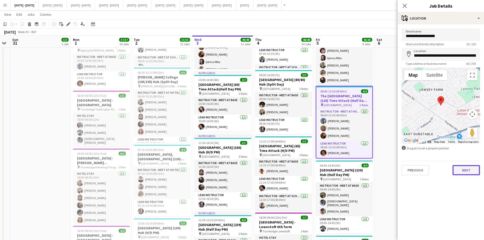
click at [461, 171] on button "Next" at bounding box center [465, 170] width 27 height 10
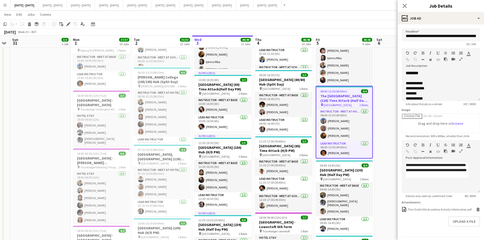
scroll to position [19, 0]
click at [422, 207] on div "The Chalk Hills Academy Activity Information.pdf" at bounding box center [440, 209] width 64 height 4
click at [423, 207] on div "The Chalk Hills Academy Activity Information.pdf" at bounding box center [440, 209] width 64 height 4
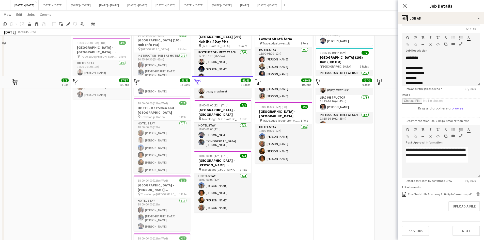
scroll to position [660, 0]
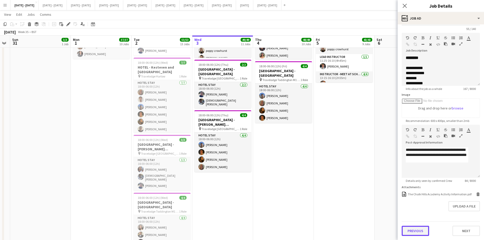
click at [420, 228] on button "Previous" at bounding box center [414, 231] width 27 height 10
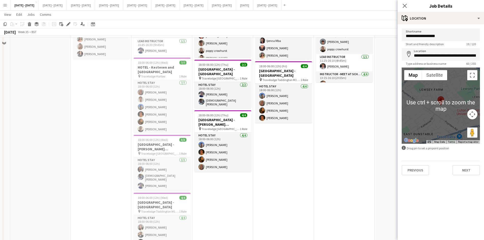
scroll to position [584, 0]
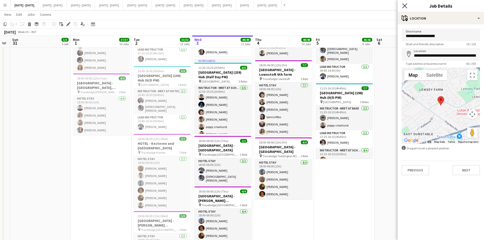
click at [404, 5] on icon at bounding box center [404, 5] width 5 height 5
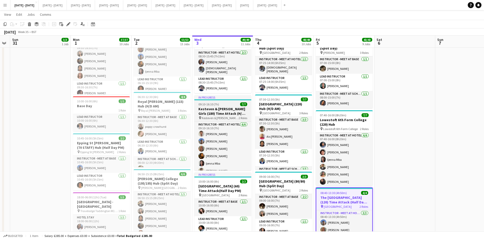
scroll to position [9, 0]
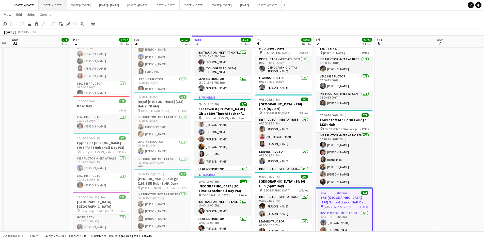
click at [58, 5] on button "[DATE] - [DATE] Close" at bounding box center [53, 5] width 28 height 10
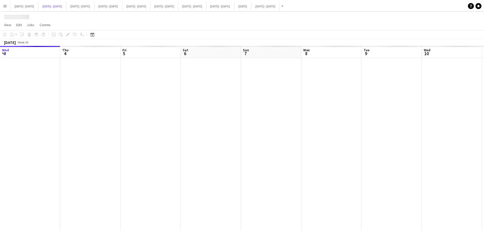
scroll to position [0, 173]
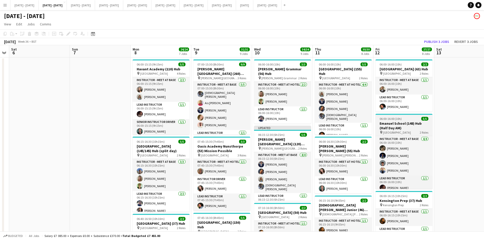
click at [411, 121] on div "06:00-16:00 (10h) 5/5" at bounding box center [403, 119] width 57 height 4
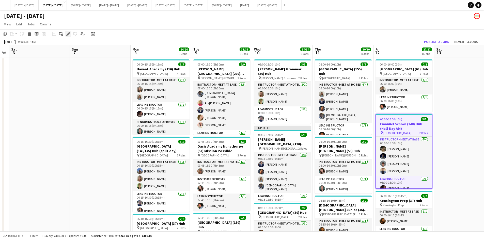
click at [68, 35] on icon at bounding box center [68, 33] width 3 height 3
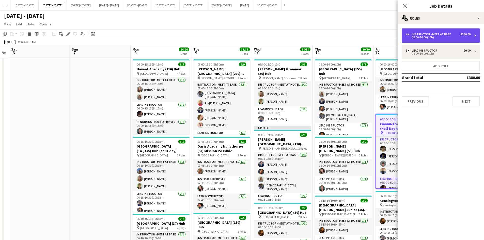
click at [435, 35] on div "Instructor - Meet at Base" at bounding box center [432, 34] width 41 height 4
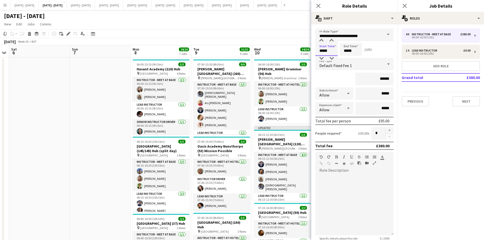
drag, startPoint x: 328, startPoint y: 51, endPoint x: 316, endPoint y: 55, distance: 12.8
click at [316, 55] on input "*****" at bounding box center [326, 49] width 22 height 13
type input "*****"
click at [318, 5] on icon "Close pop-in" at bounding box center [318, 5] width 5 height 5
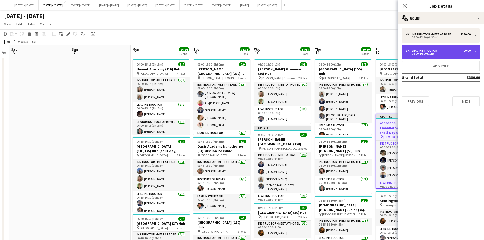
click at [419, 54] on div "06:00-16:00 (10h)" at bounding box center [437, 53] width 65 height 3
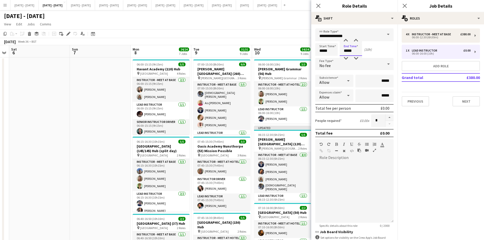
drag, startPoint x: 353, startPoint y: 50, endPoint x: 338, endPoint y: 56, distance: 16.0
click at [338, 56] on div "Start Time ***** End Time ***** (10h)" at bounding box center [354, 49] width 78 height 13
type input "*****"
click at [318, 6] on icon at bounding box center [318, 5] width 5 height 5
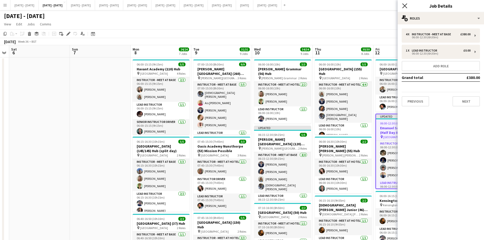
click at [404, 6] on icon "Close pop-in" at bounding box center [404, 5] width 5 height 5
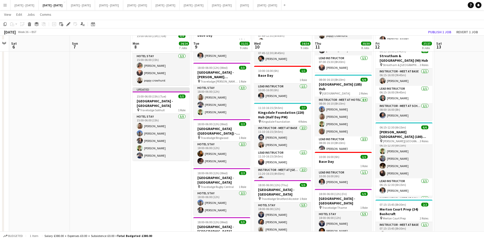
scroll to position [406, 0]
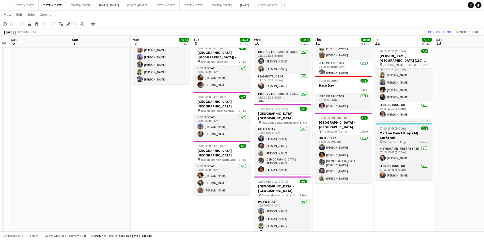
click at [415, 130] on div "07:15-15:45 (8h30m) 2/2" at bounding box center [403, 128] width 57 height 4
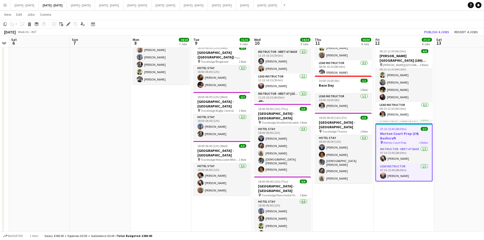
scroll to position [8, 0]
click at [68, 24] on icon "Edit" at bounding box center [68, 24] width 4 height 4
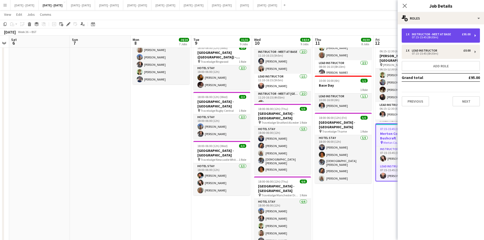
click at [428, 36] on div "07:15-15:45 (8h30m)" at bounding box center [437, 37] width 65 height 3
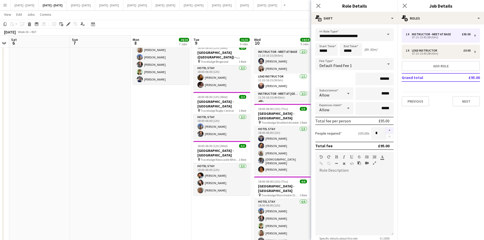
click at [385, 129] on button "button" at bounding box center [389, 130] width 8 height 7
type input "*"
click at [316, 5] on icon "Close pop-in" at bounding box center [318, 5] width 5 height 5
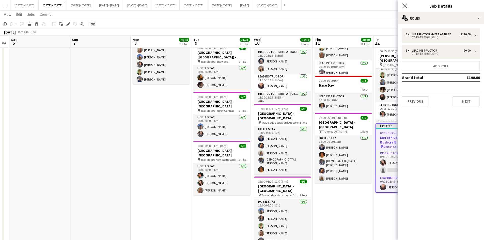
click at [401, 6] on app-icon "Close pop-in" at bounding box center [404, 5] width 7 height 7
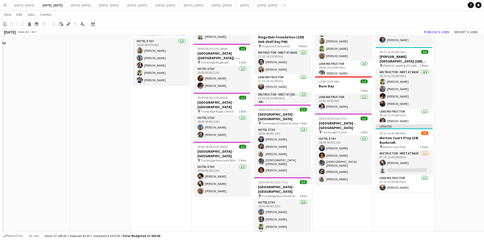
scroll to position [355, 0]
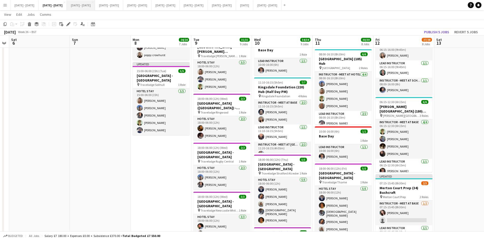
click at [85, 4] on button "[DATE] - [DATE] Close" at bounding box center [81, 5] width 28 height 10
